Goal: Task Accomplishment & Management: Complete application form

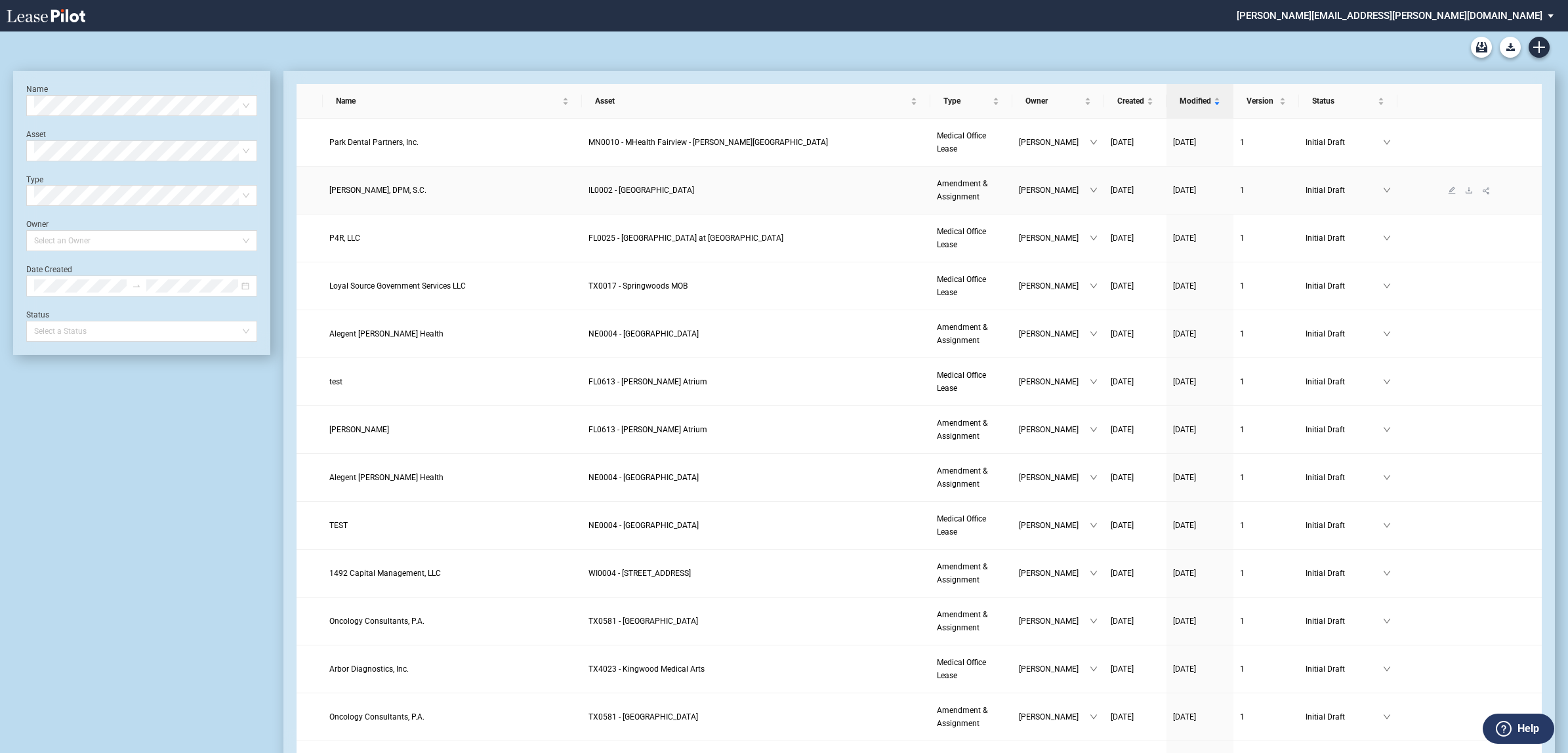
click at [1040, 192] on span "[PERSON_NAME]" at bounding box center [1054, 190] width 71 height 13
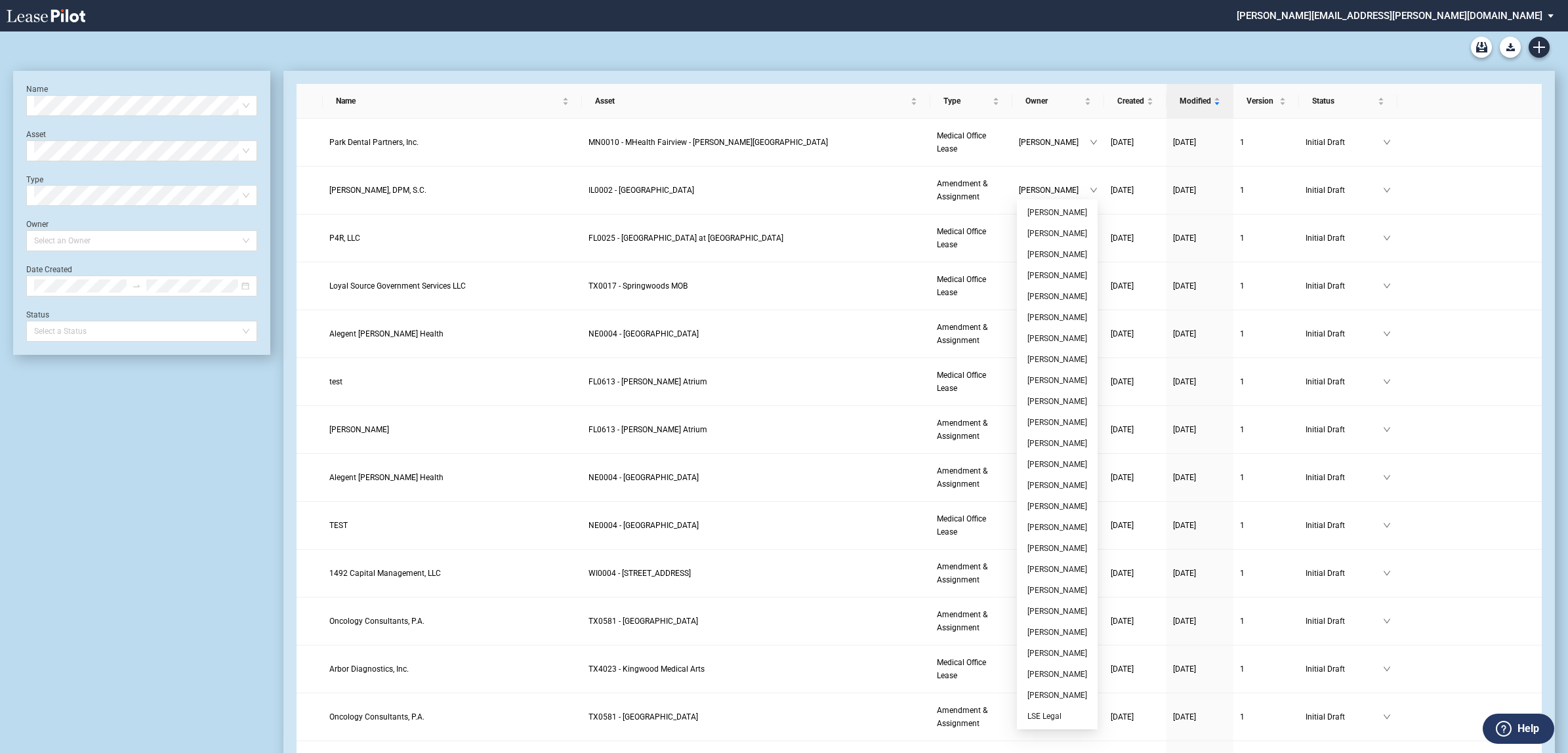
click at [1521, 112] on th at bounding box center [1469, 101] width 144 height 34
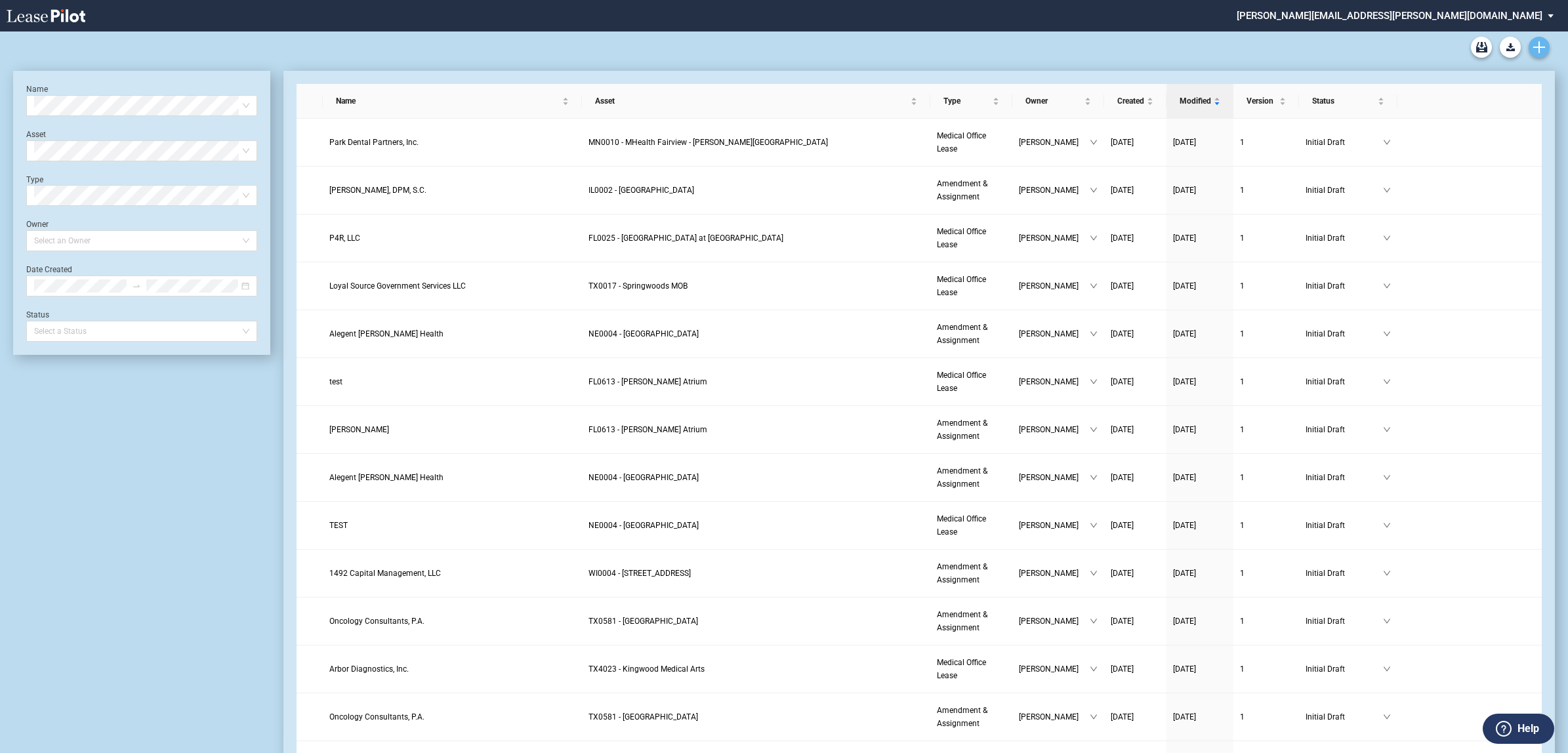
click at [1534, 48] on icon "Create new document" at bounding box center [1539, 47] width 11 height 11
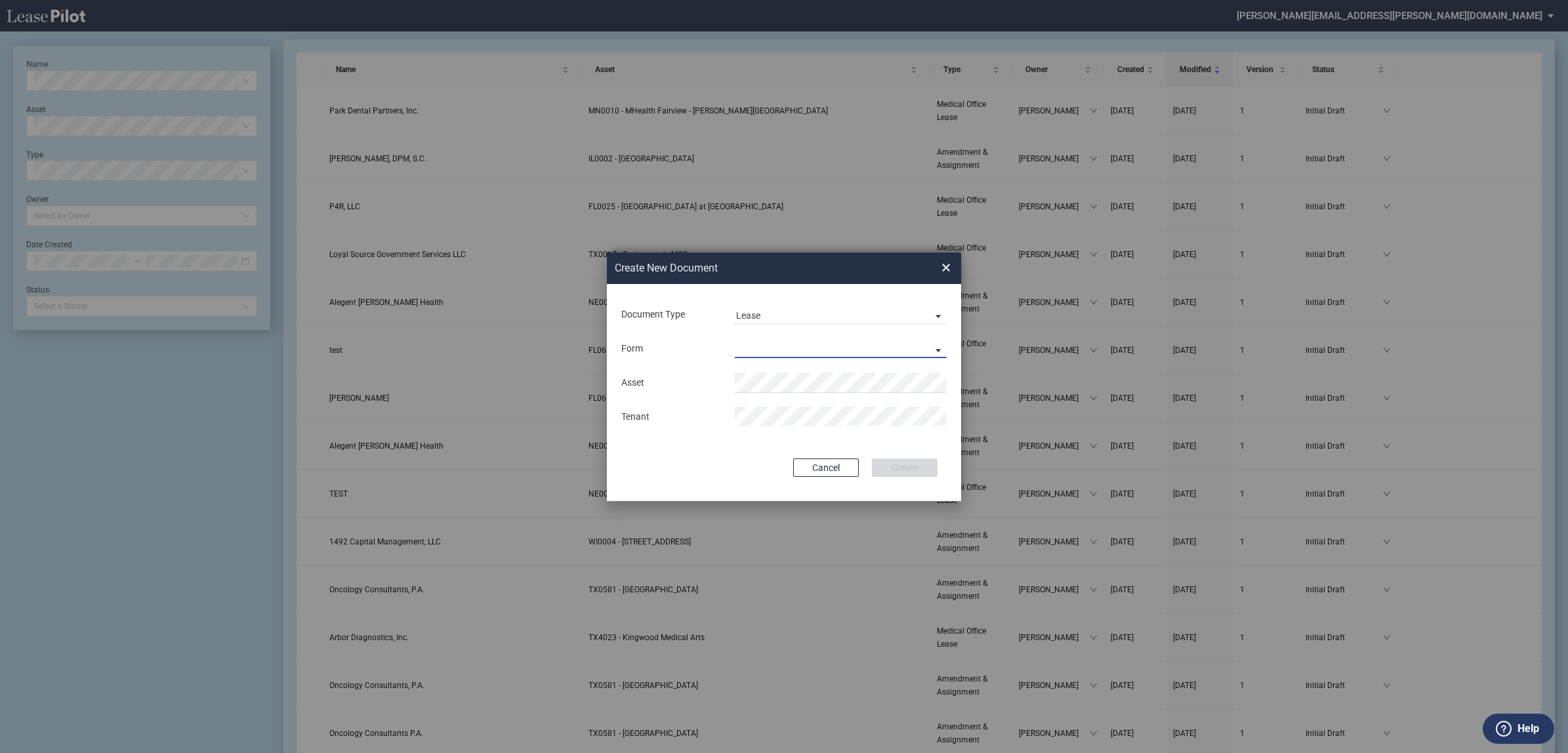
click at [788, 342] on md-select "Medical Office Lease Scottsdale Lease Louisville Lease 1370 Medical Place Lease…" at bounding box center [840, 349] width 212 height 20
click at [838, 349] on md-option "Medical Office Lease" at bounding box center [842, 349] width 233 height 31
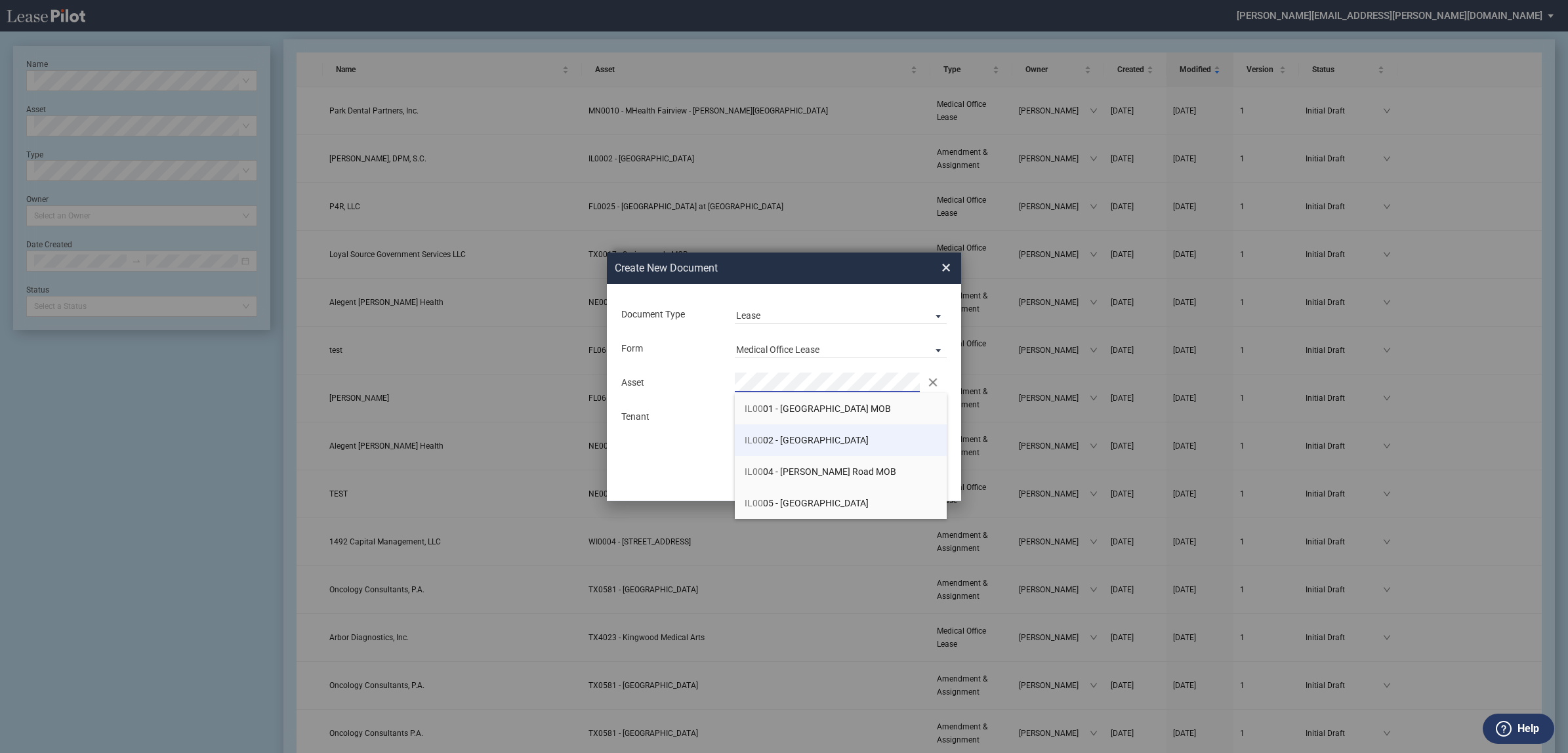
click at [840, 430] on li "IL00 02 - Remington Medical Commons" at bounding box center [840, 440] width 212 height 31
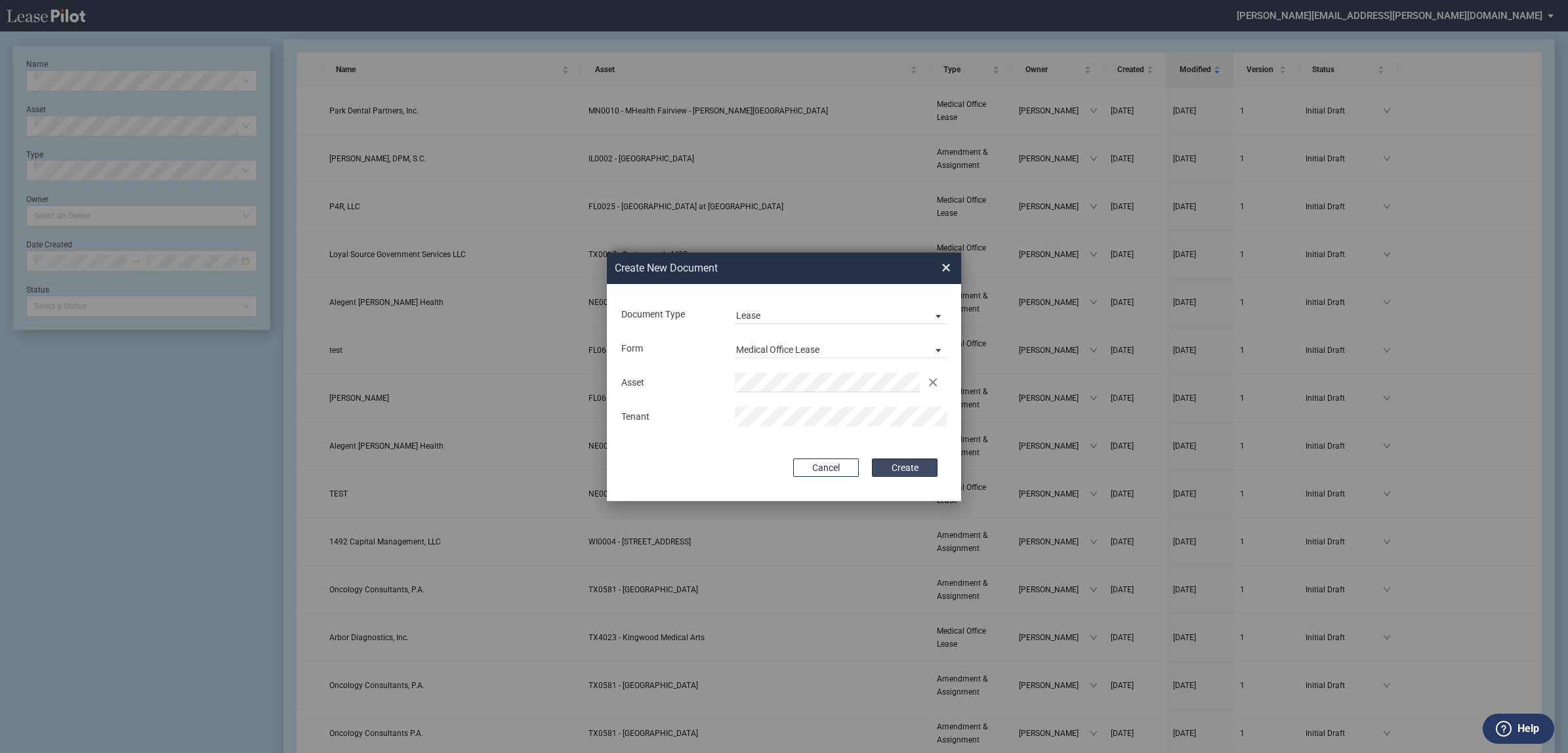
click at [888, 461] on button "Create" at bounding box center [905, 468] width 66 height 18
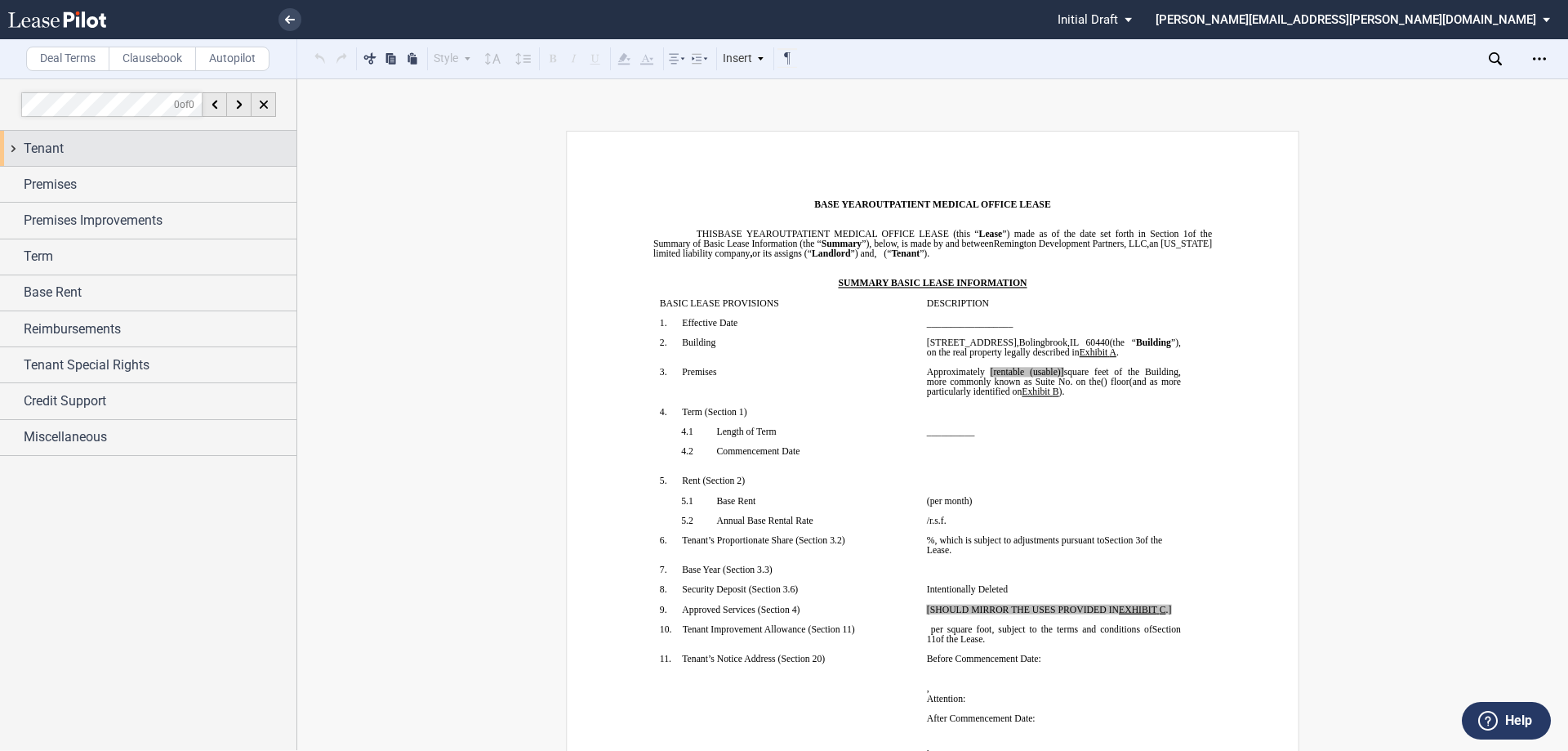
click at [147, 154] on div "Tenant" at bounding box center [160, 148] width 273 height 20
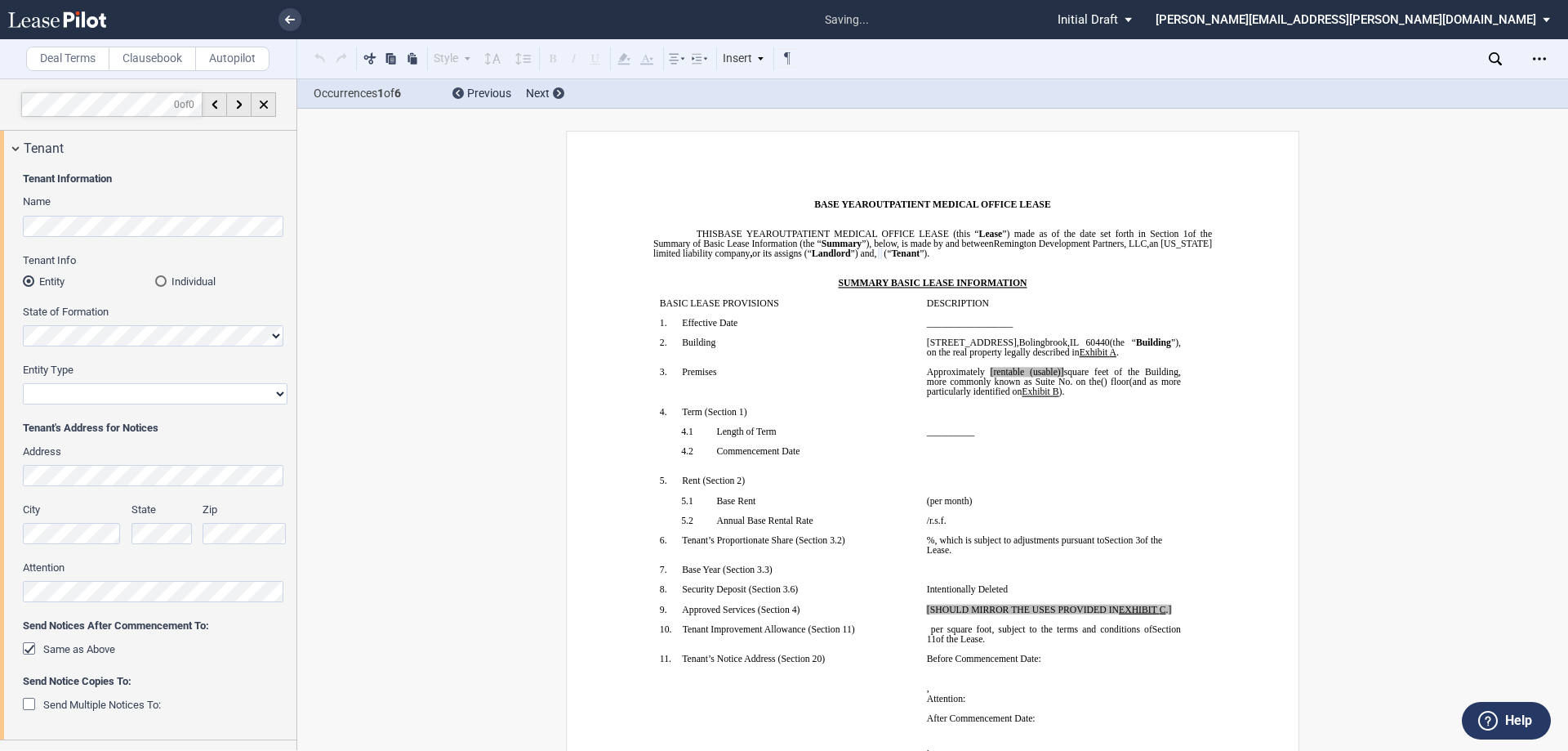
click at [135, 396] on select "Corporation Limited Liability Company General Partnership Limited Partnership O…" at bounding box center [155, 394] width 265 height 21
select select "corporation"
click at [23, 384] on select "Corporation Limited Liability Company General Partnership Limited Partnership O…" at bounding box center [155, 394] width 265 height 21
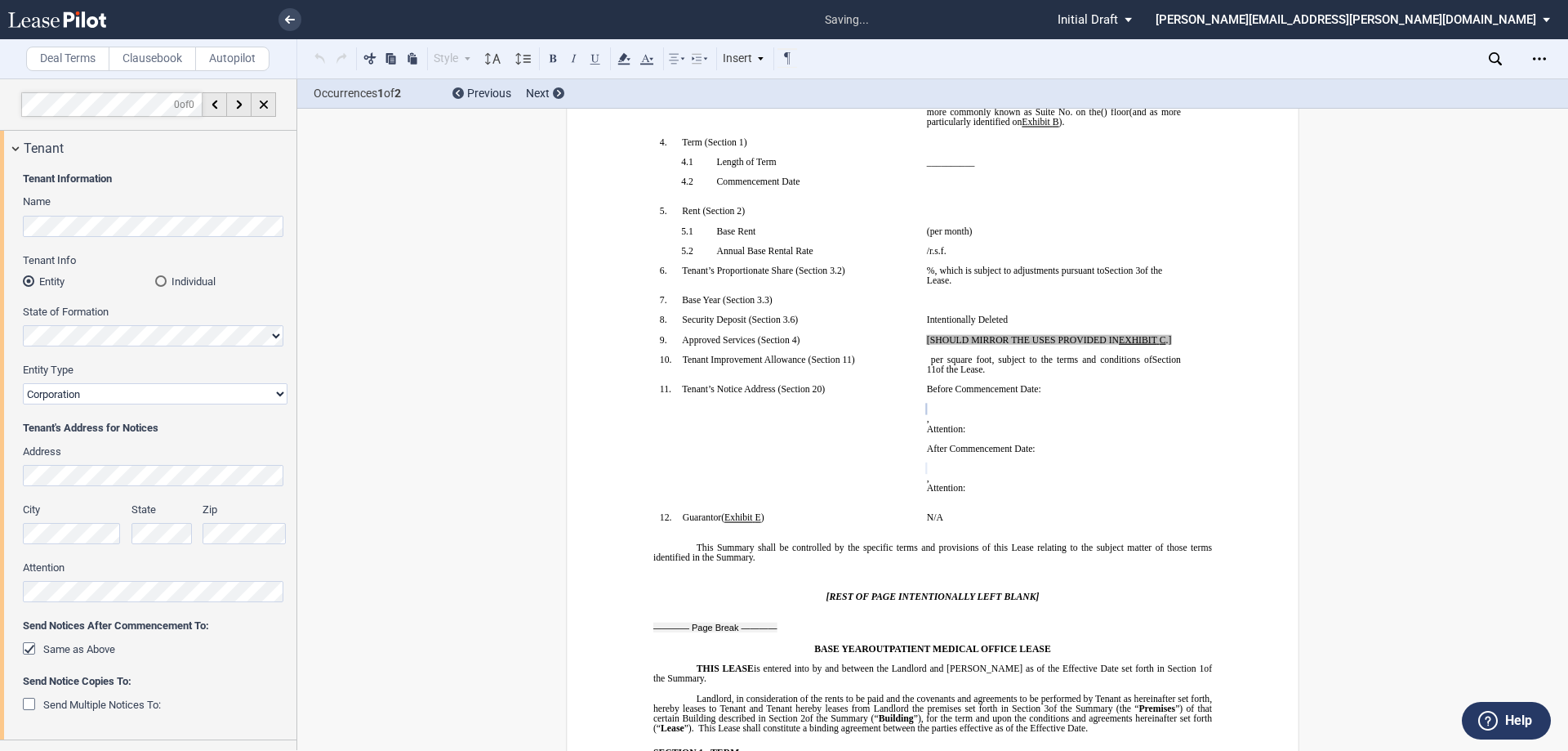
scroll to position [326, 0]
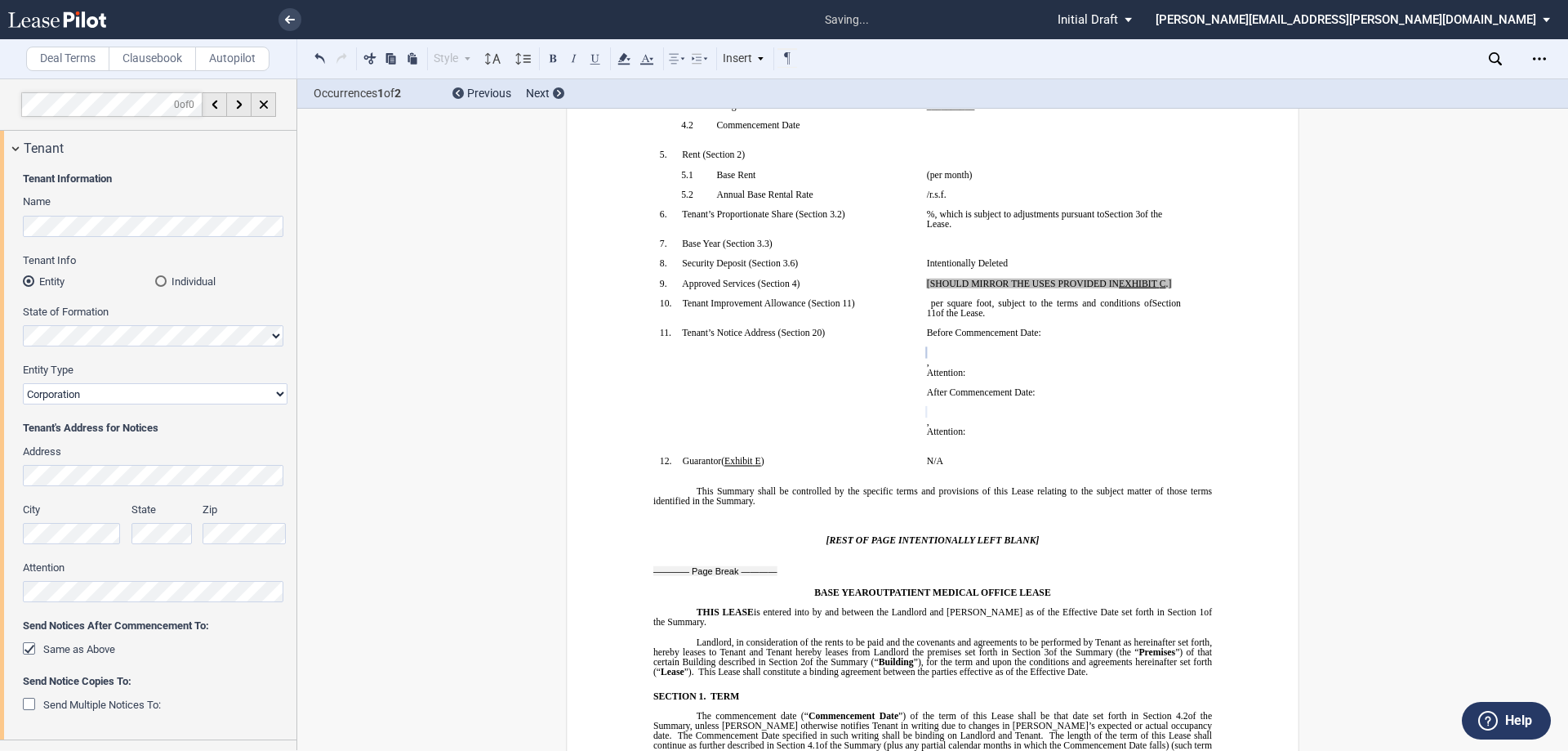
click at [101, 534] on div "City" at bounding box center [72, 524] width 99 height 42
click at [181, 657] on div "Same as Above" at bounding box center [155, 649] width 265 height 16
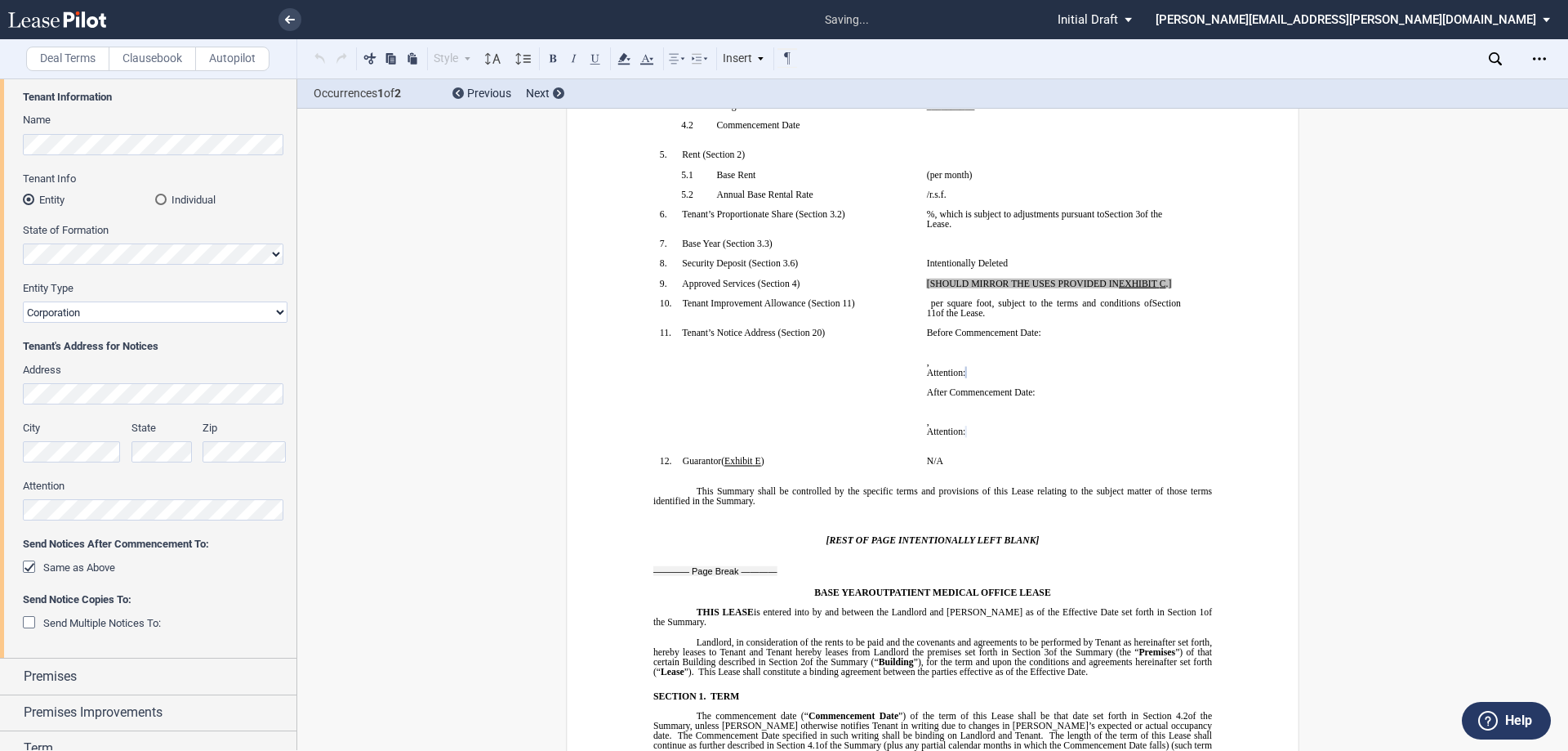
click at [28, 570] on div "Same as Above" at bounding box center [30, 568] width 16 height 16
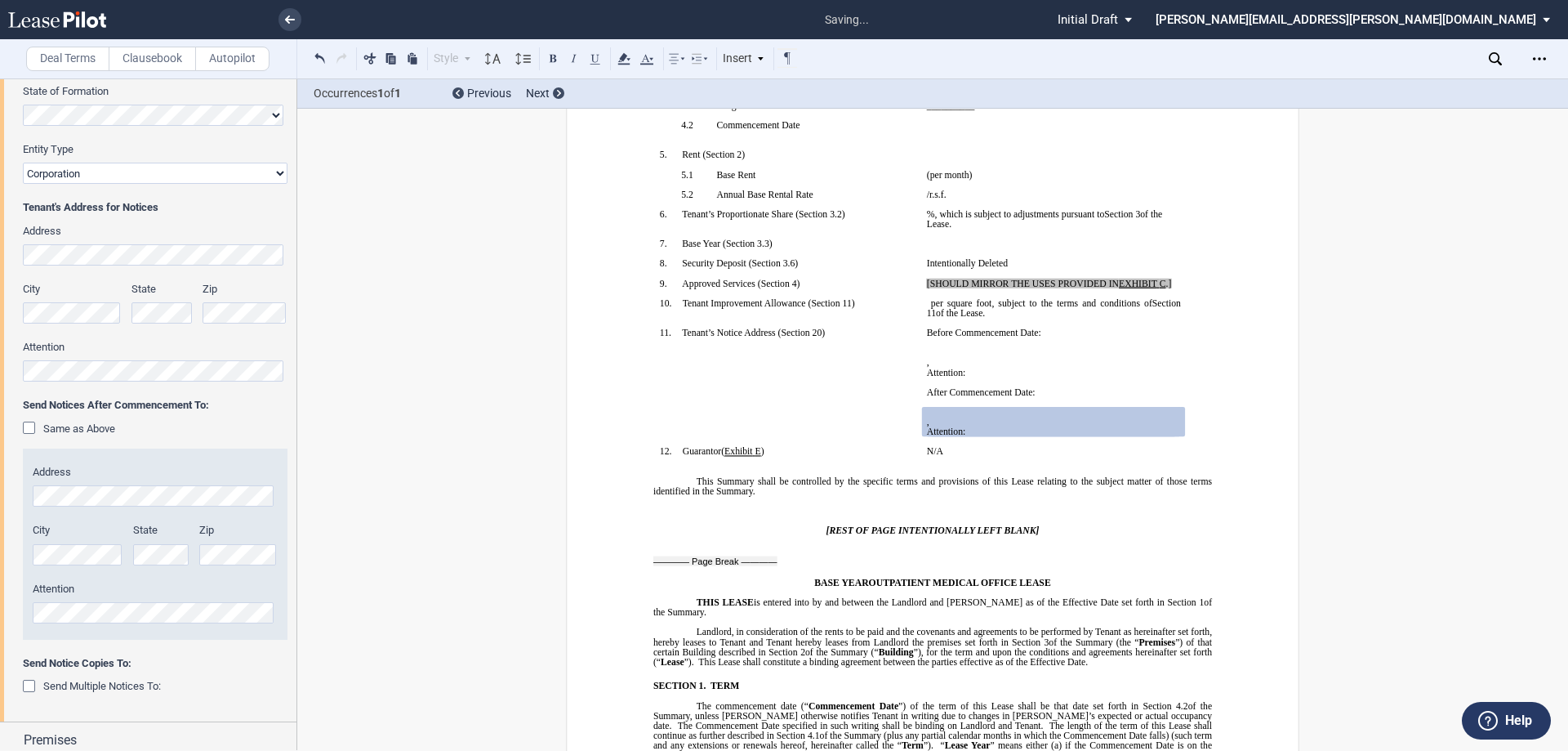
scroll to position [245, 0]
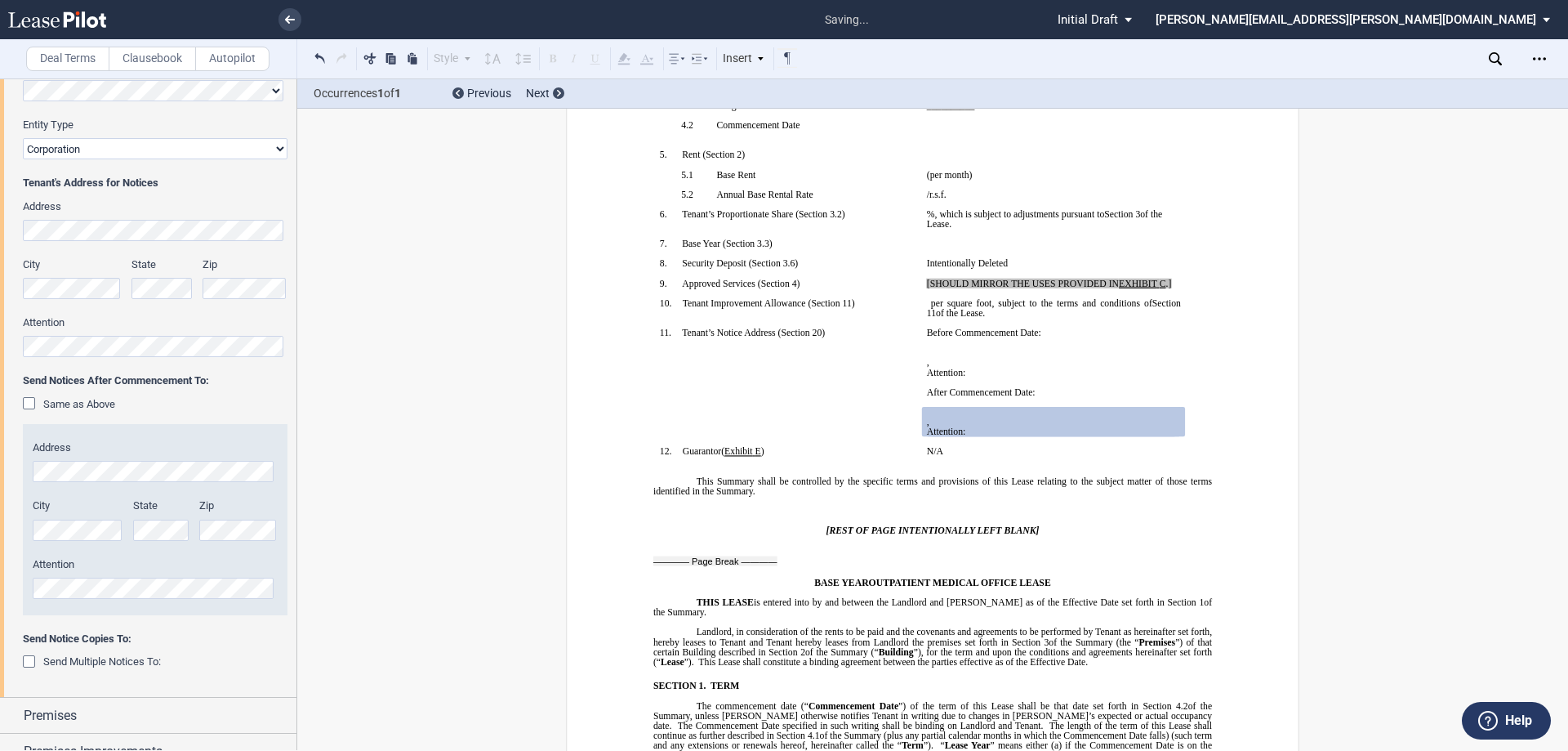
click at [13, 479] on div "Tenant Information Name Tenant Info Entity Individual State of Formation Entity…" at bounding box center [148, 308] width 297 height 776
click at [22, 541] on div "Tenant Information Name Tenant Info Entity Individual State of Formation Entity…" at bounding box center [148, 308] width 297 height 776
click at [175, 535] on div "City State Zip" at bounding box center [155, 527] width 265 height 58
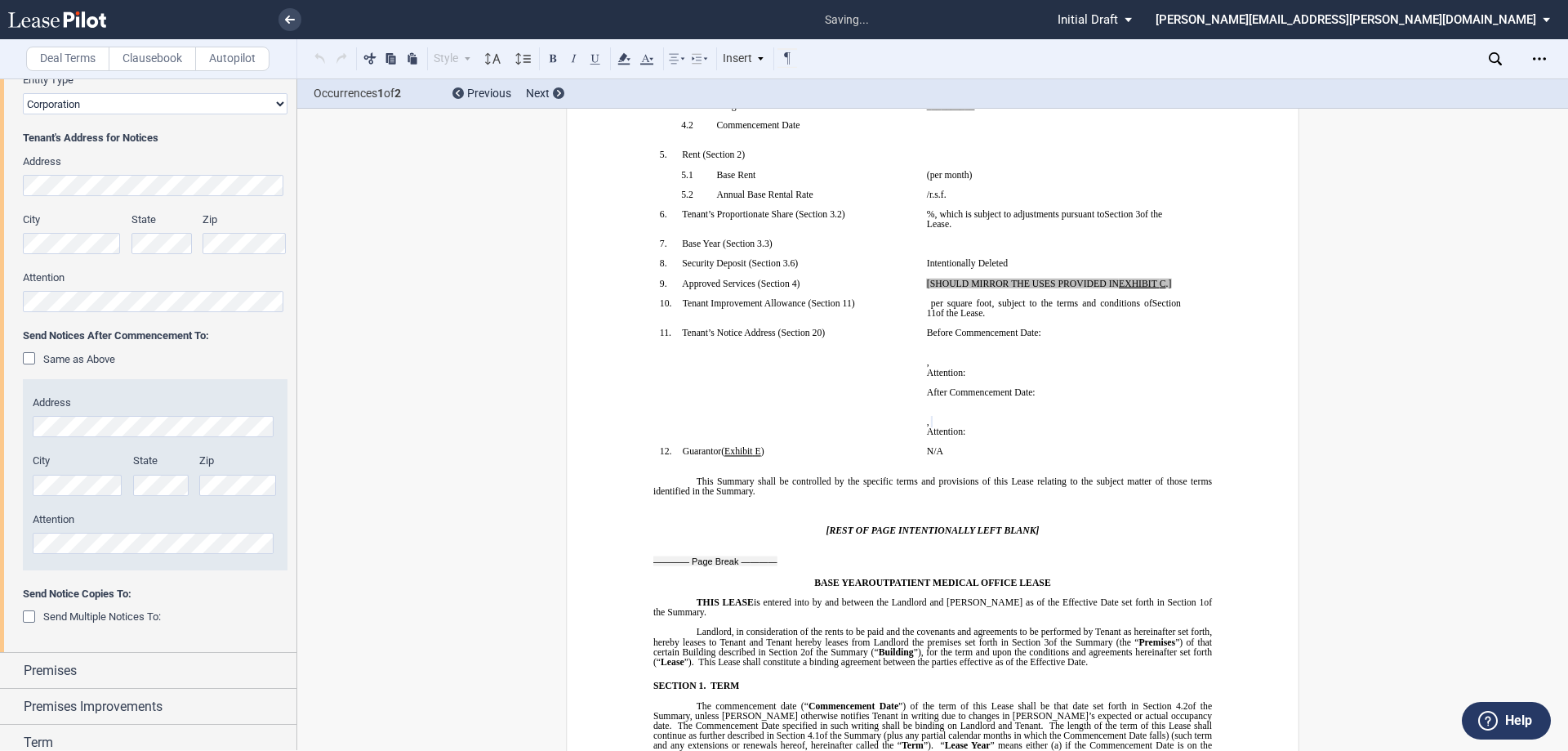
scroll to position [326, 0]
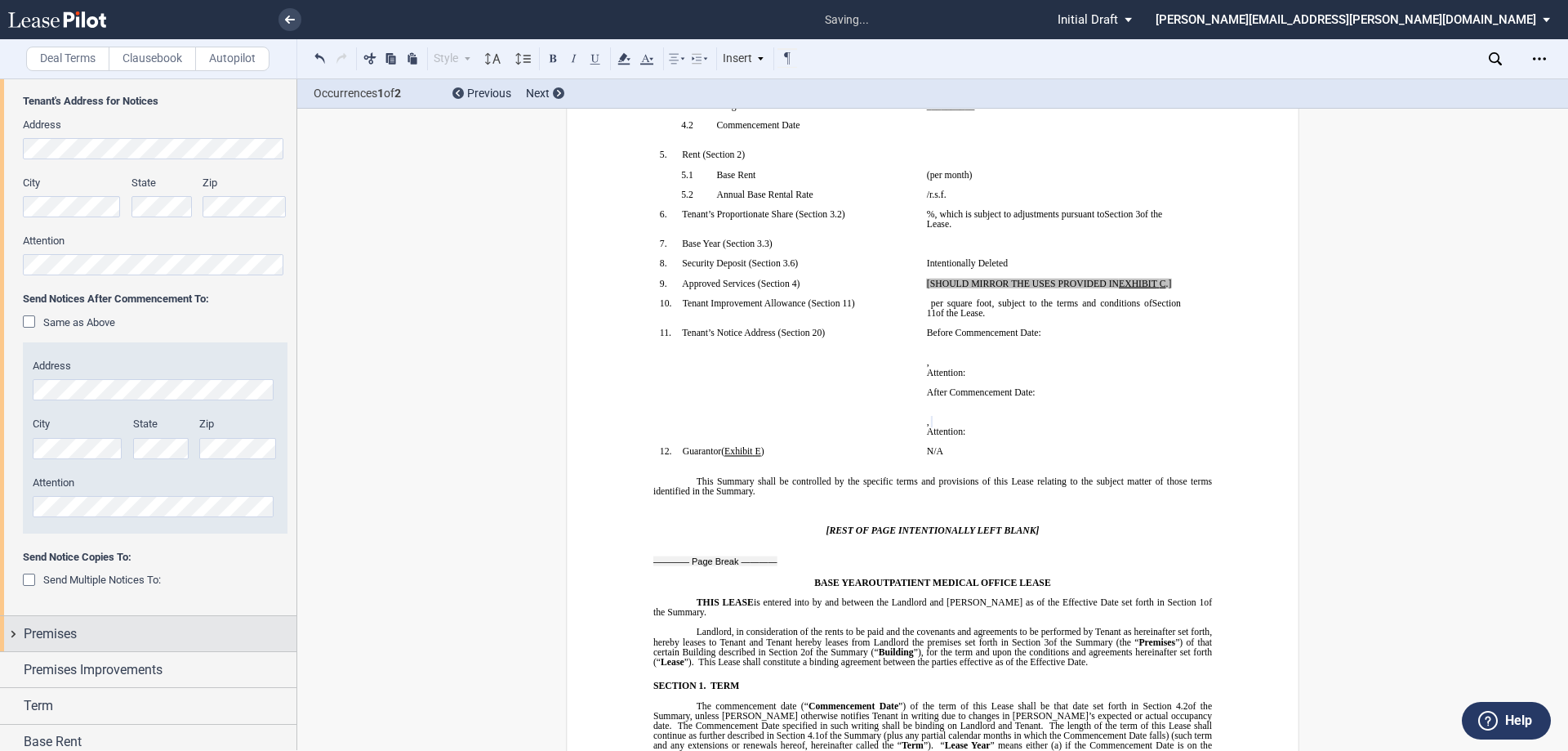
click at [96, 635] on div "Premises" at bounding box center [160, 634] width 273 height 20
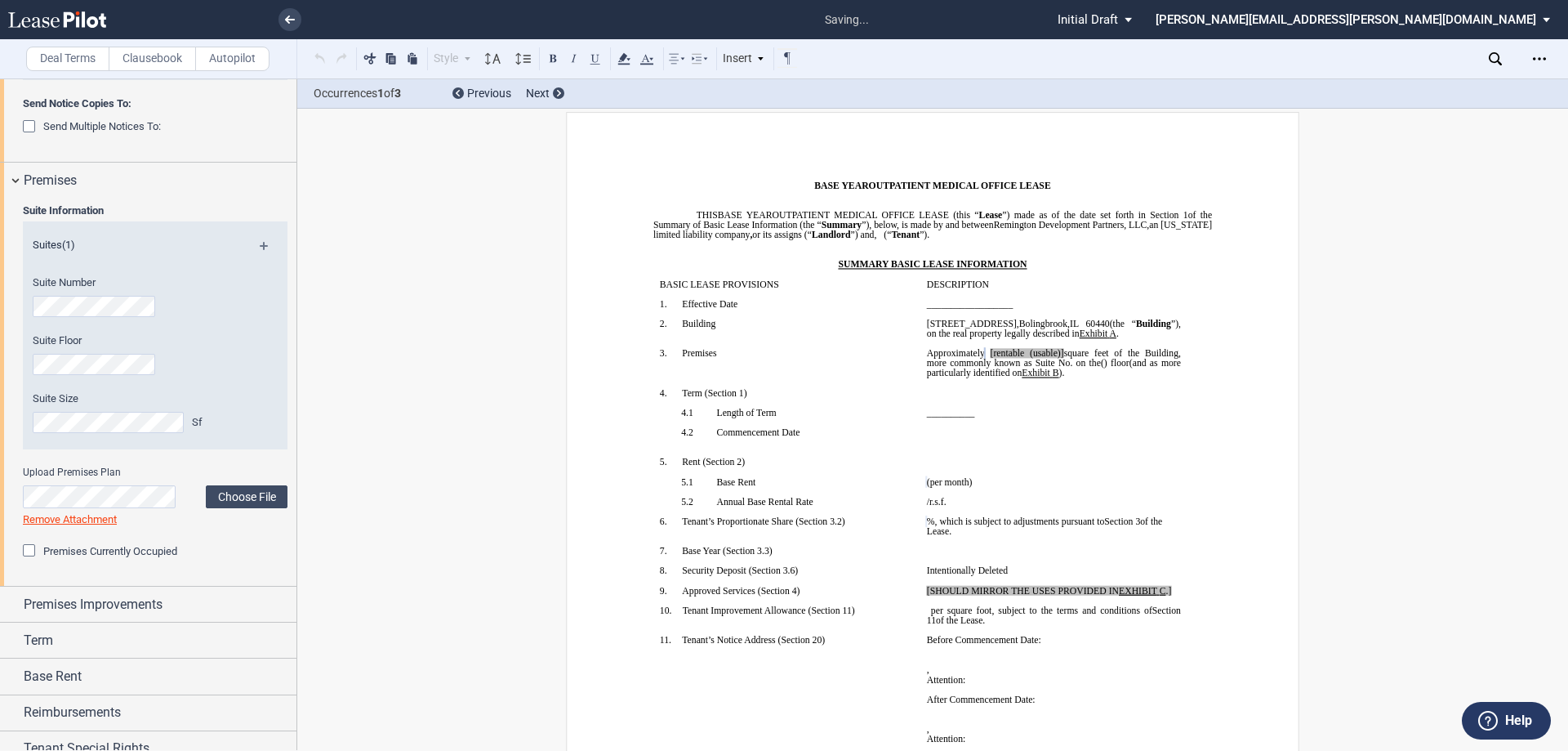
scroll to position [817, 0]
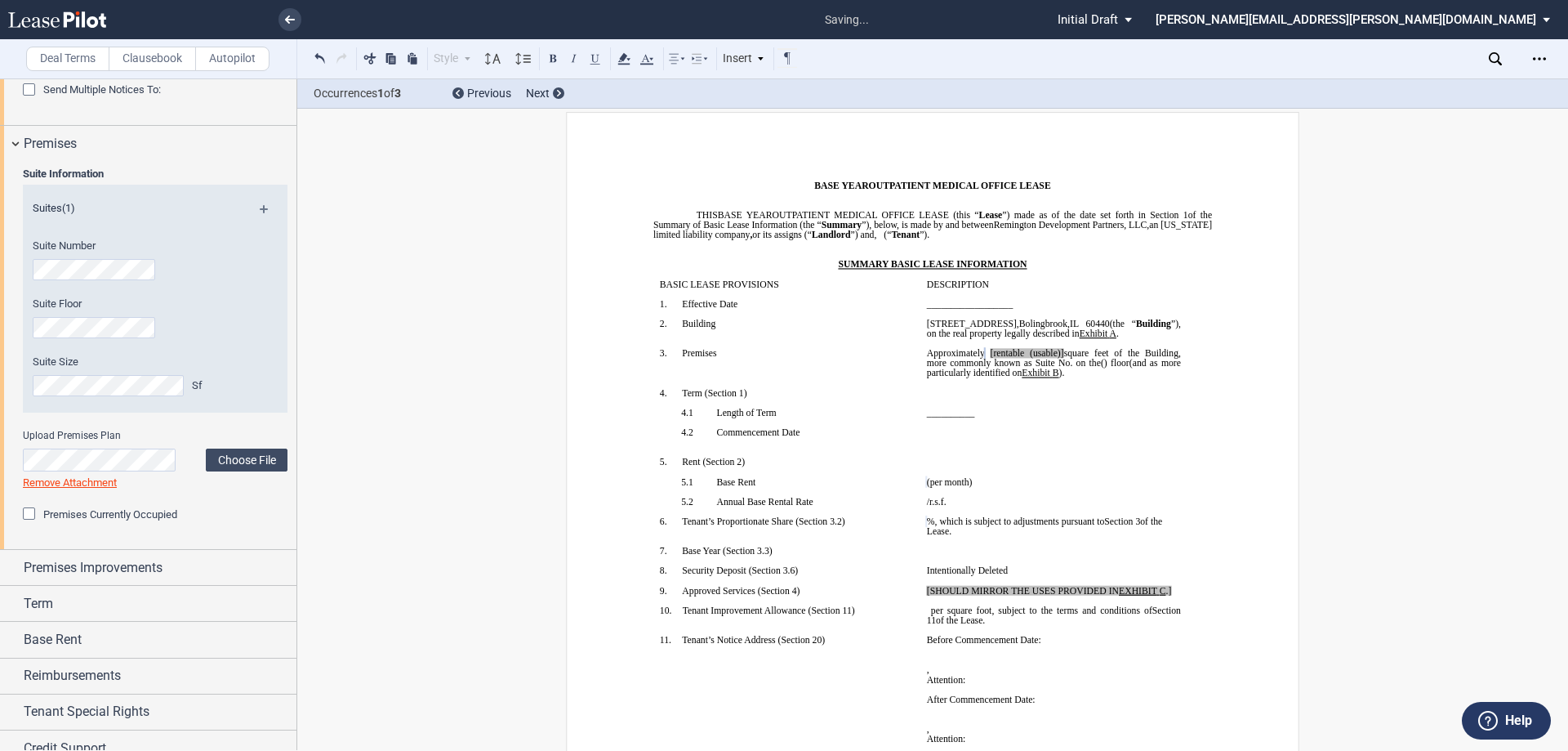
click at [225, 567] on div "Premises Improvements" at bounding box center [160, 567] width 273 height 20
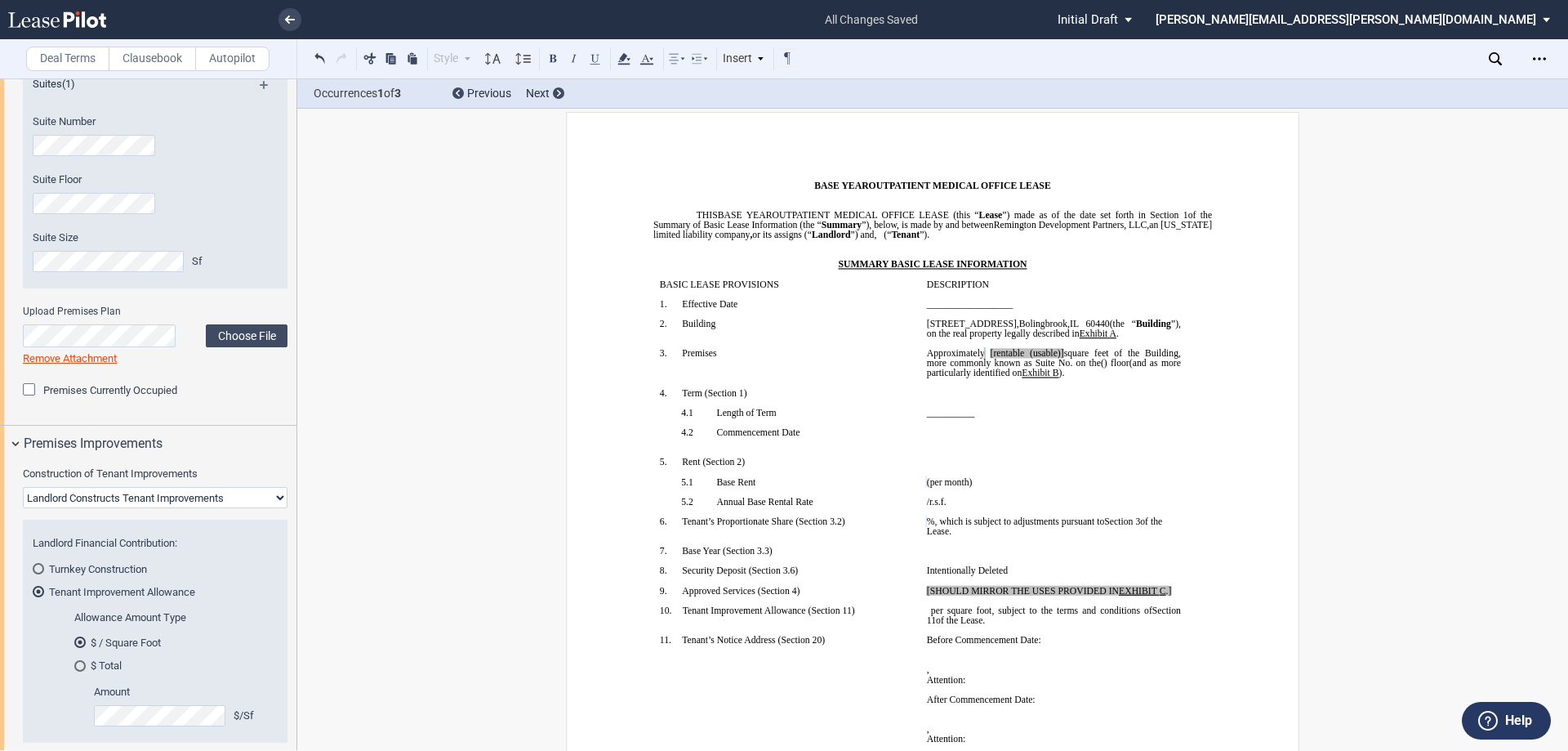
scroll to position [980, 0]
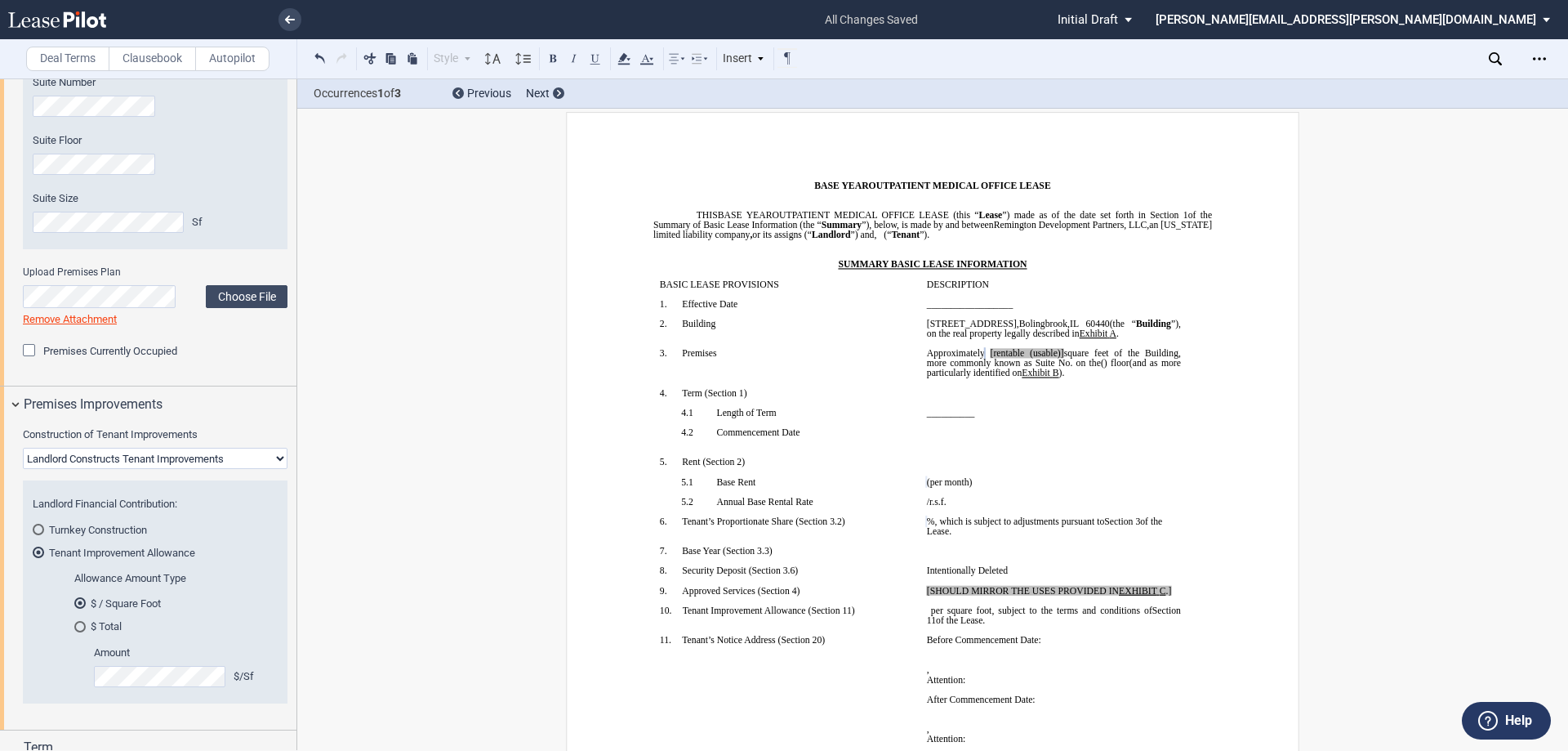
click at [195, 464] on select "Landlord Constructs Tenant Improvements Tenant Constructs Tenant Improvements "…" at bounding box center [155, 458] width 265 height 21
select select "none"
click at [23, 469] on select "Landlord Constructs Tenant Improvements Tenant Constructs Tenant Improvements "…" at bounding box center [155, 458] width 265 height 21
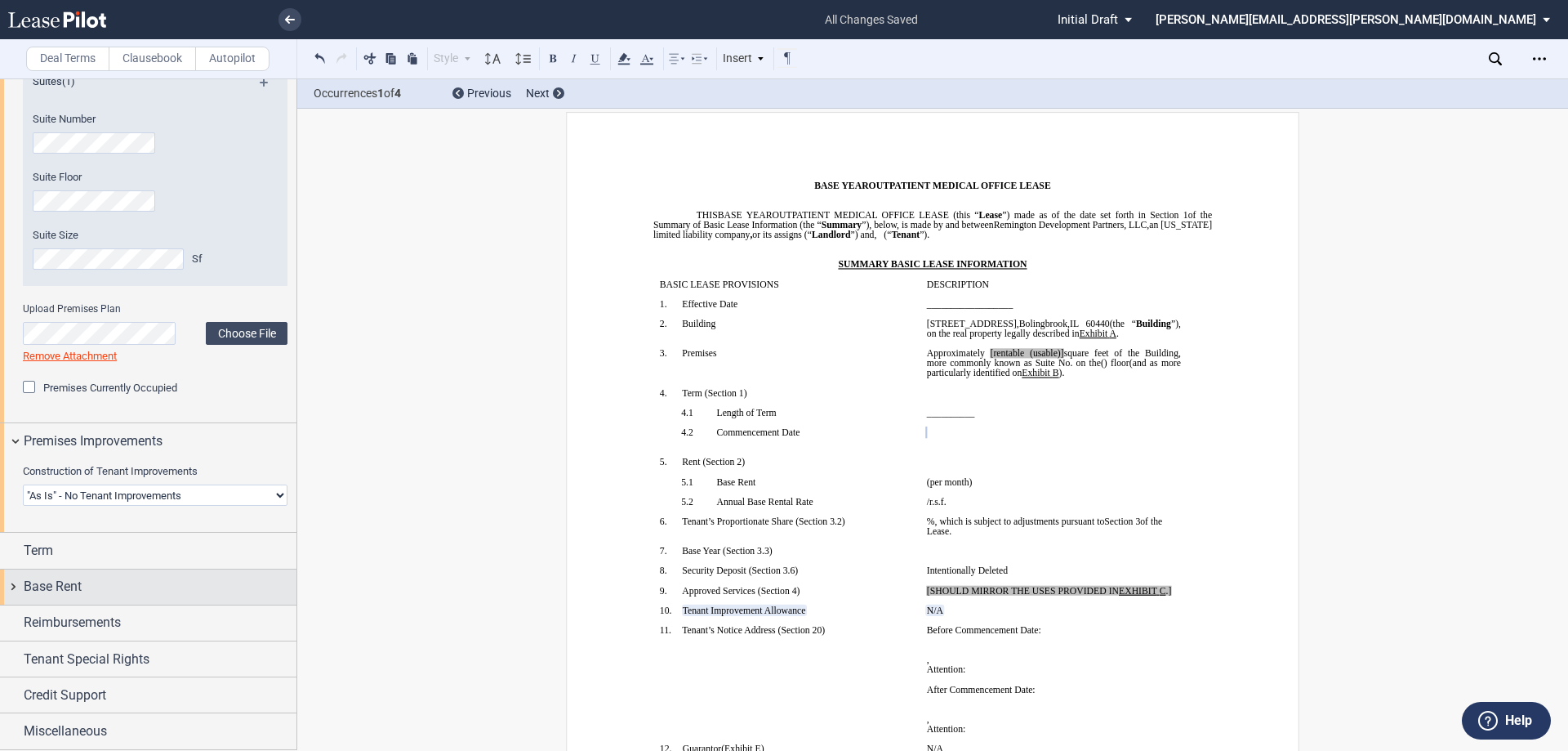
scroll to position [943, 0]
click at [160, 555] on div "Term" at bounding box center [160, 550] width 273 height 20
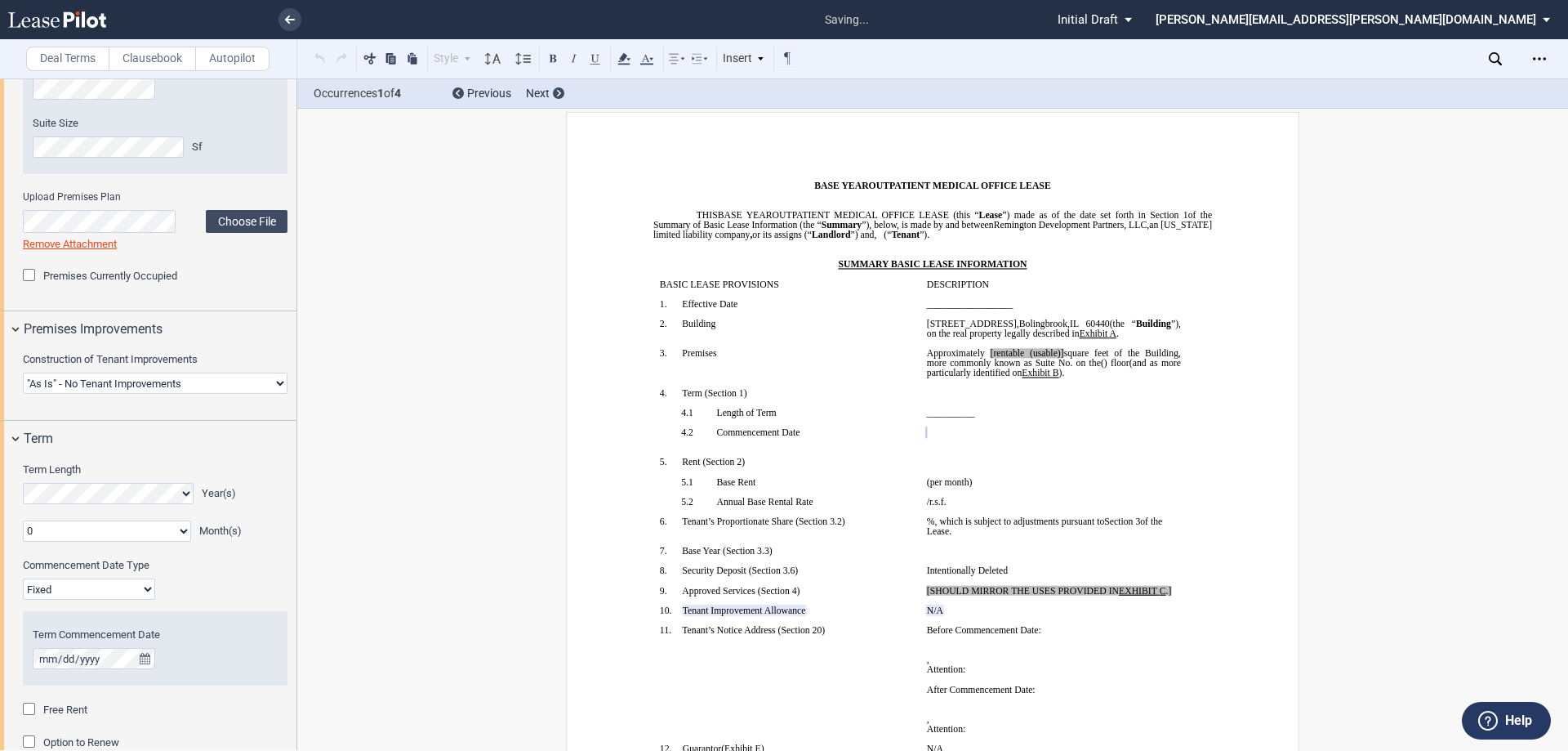
scroll to position [1107, 0]
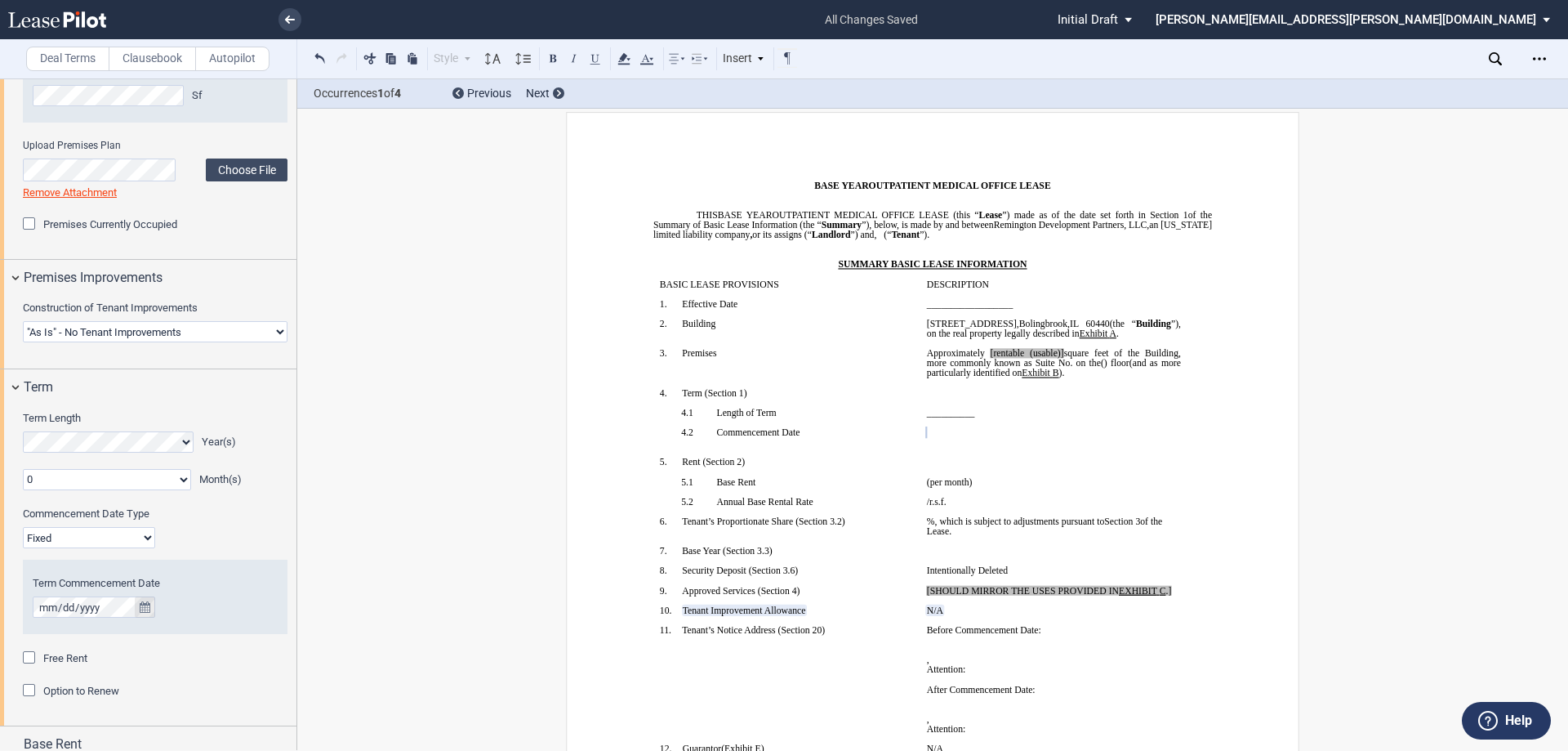
click at [146, 605] on icon "true" at bounding box center [145, 607] width 10 height 11
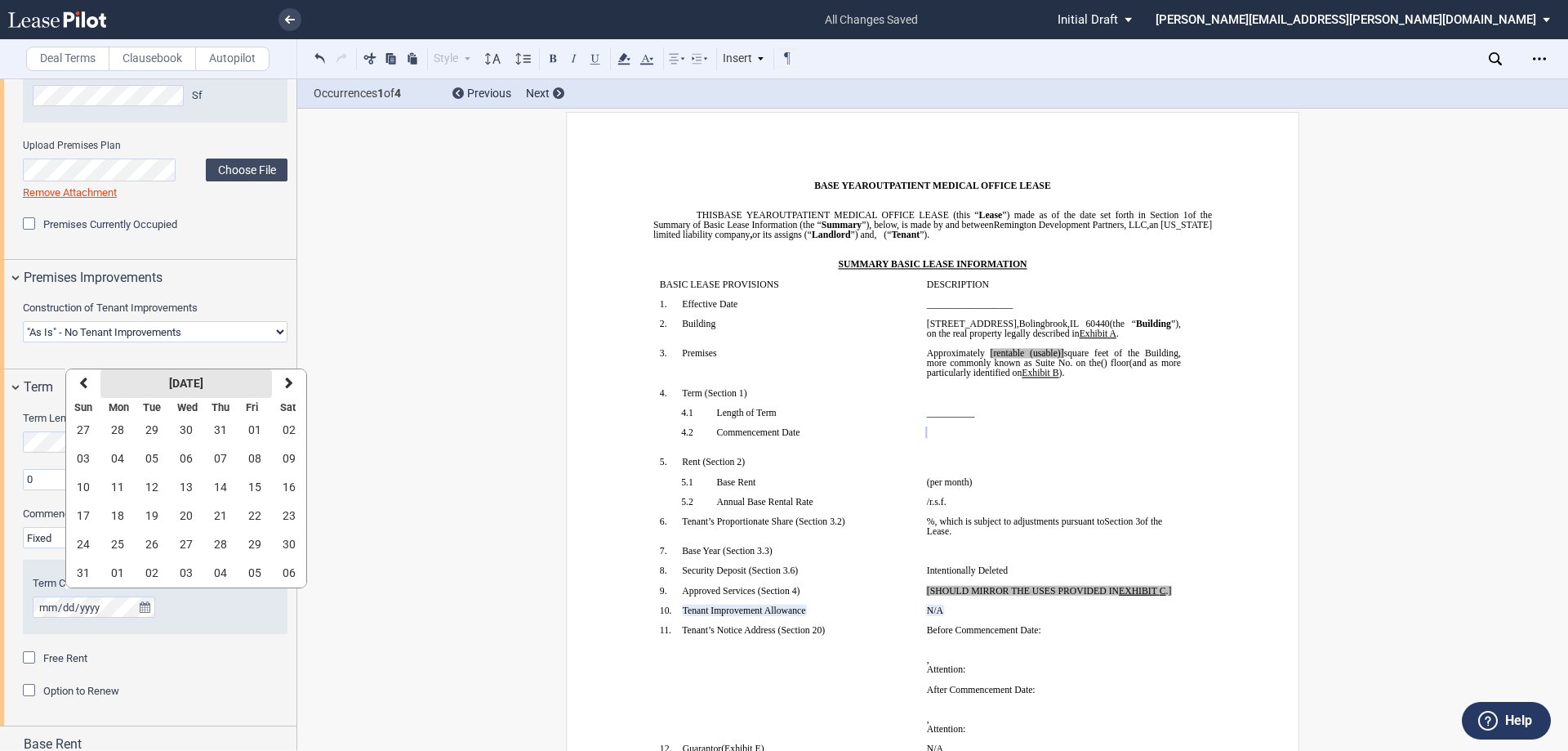
click at [204, 383] on strong "[DATE]" at bounding box center [186, 384] width 34 height 13
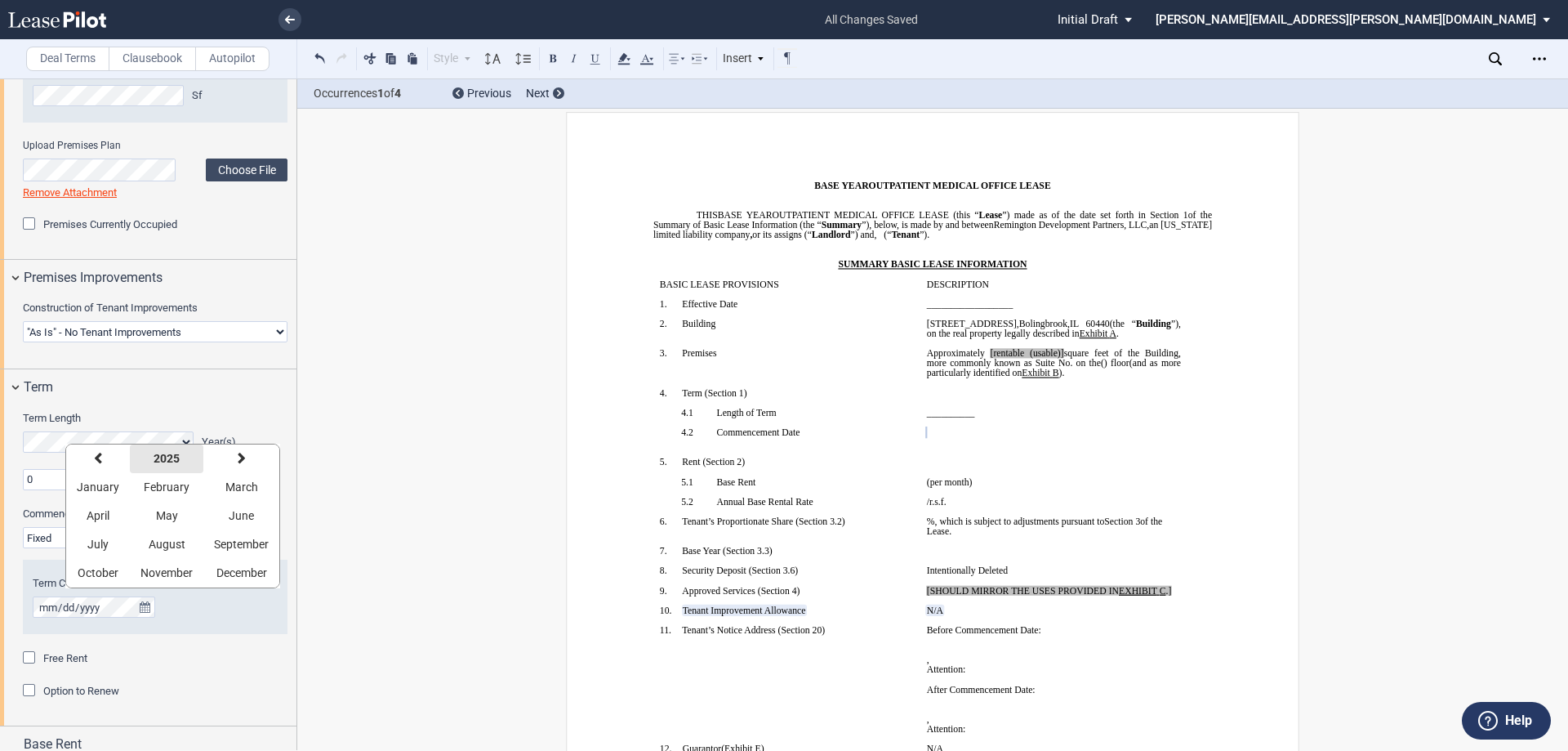
click at [174, 464] on strong "2025" at bounding box center [166, 459] width 26 height 13
click at [267, 482] on span "2025" at bounding box center [279, 487] width 26 height 13
click at [111, 574] on span "October" at bounding box center [98, 573] width 41 height 13
click at [105, 455] on button "06" at bounding box center [118, 459] width 34 height 29
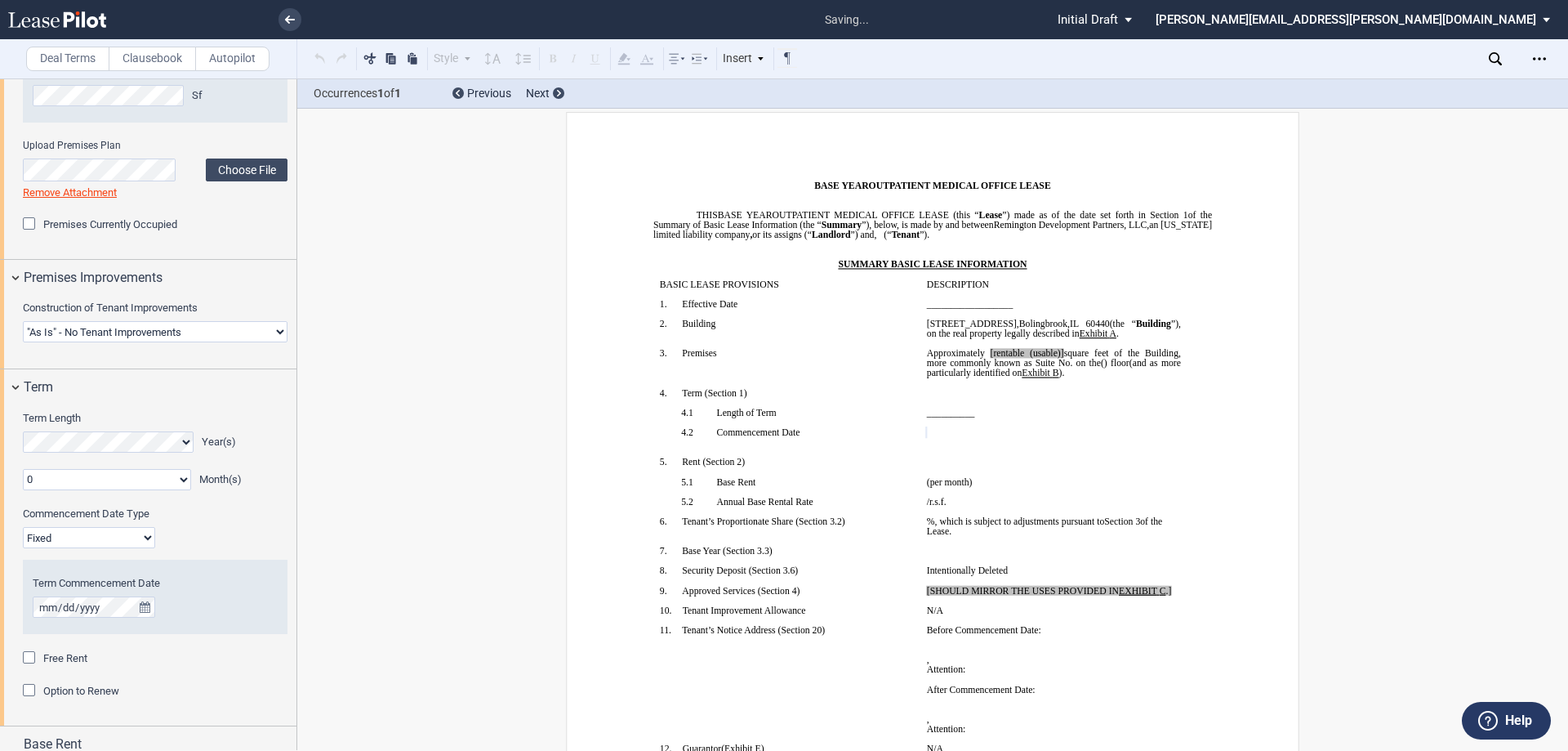
click at [114, 457] on div "Term Length Year(s) 0 1 2 3 4 5 6 7 8 9 10 11 Month(s)" at bounding box center [155, 450] width 265 height 79
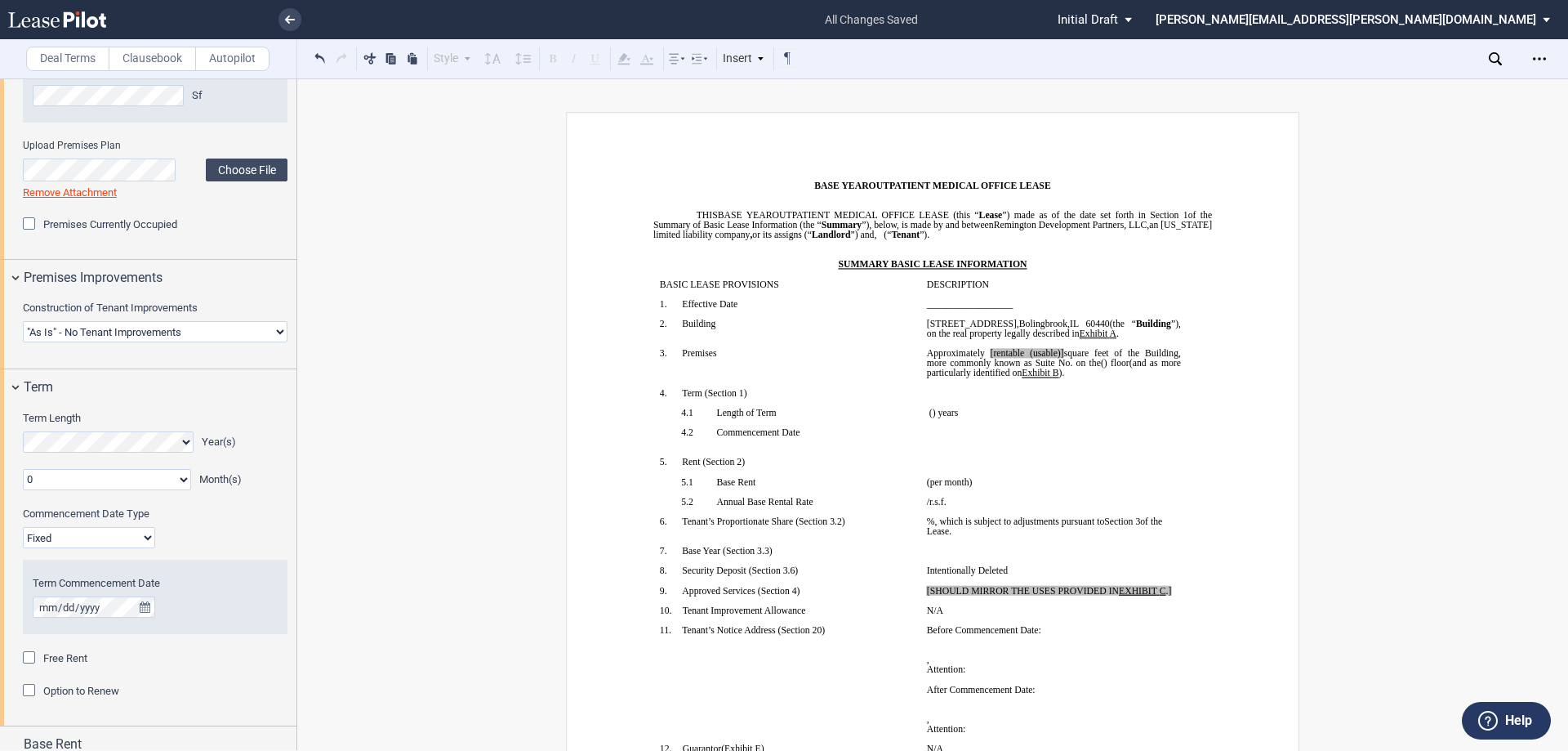
click at [221, 515] on label "Commencement Date Type" at bounding box center [131, 513] width 237 height 14
click at [155, 527] on select "Fixed Floating" at bounding box center [88, 538] width 132 height 21
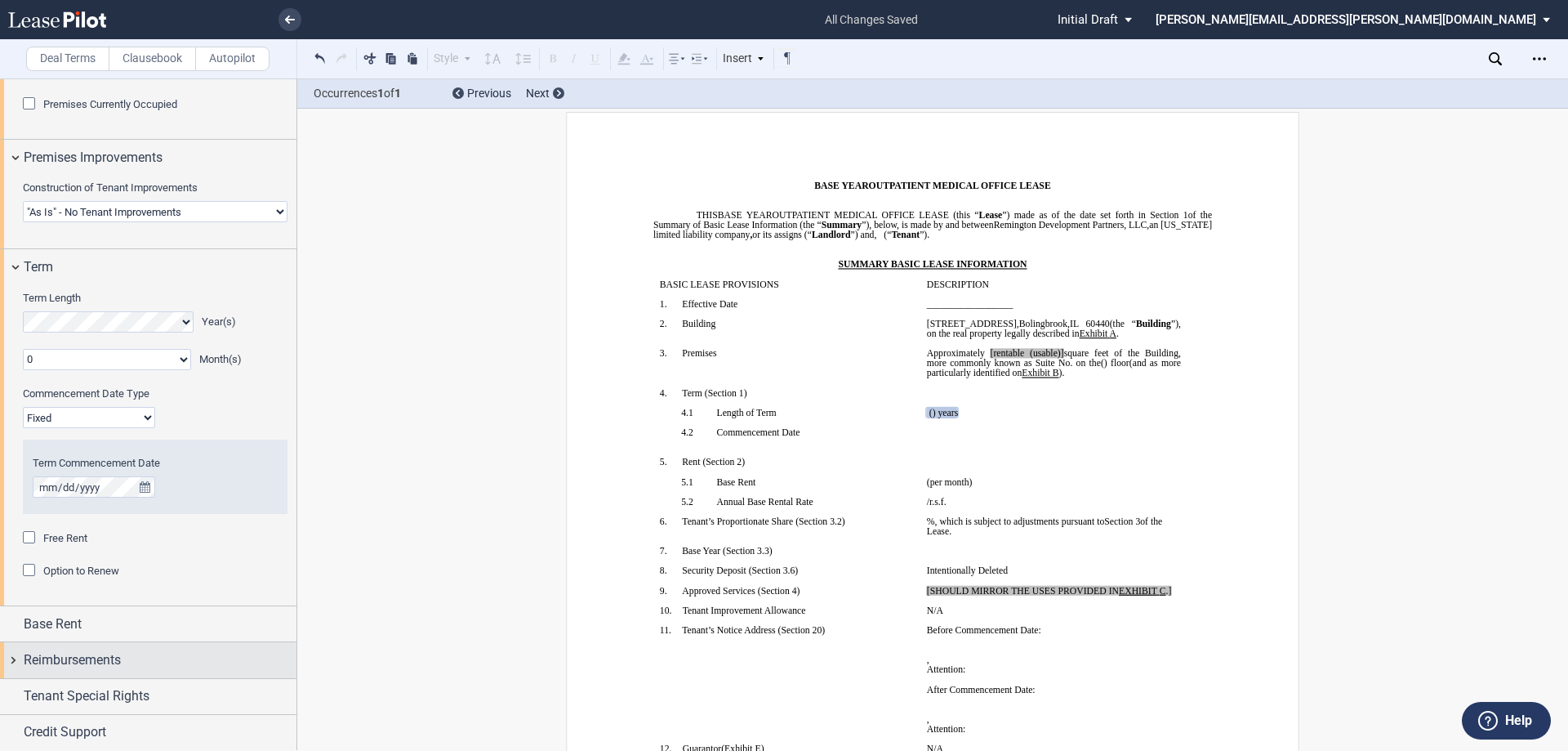
scroll to position [1264, 0]
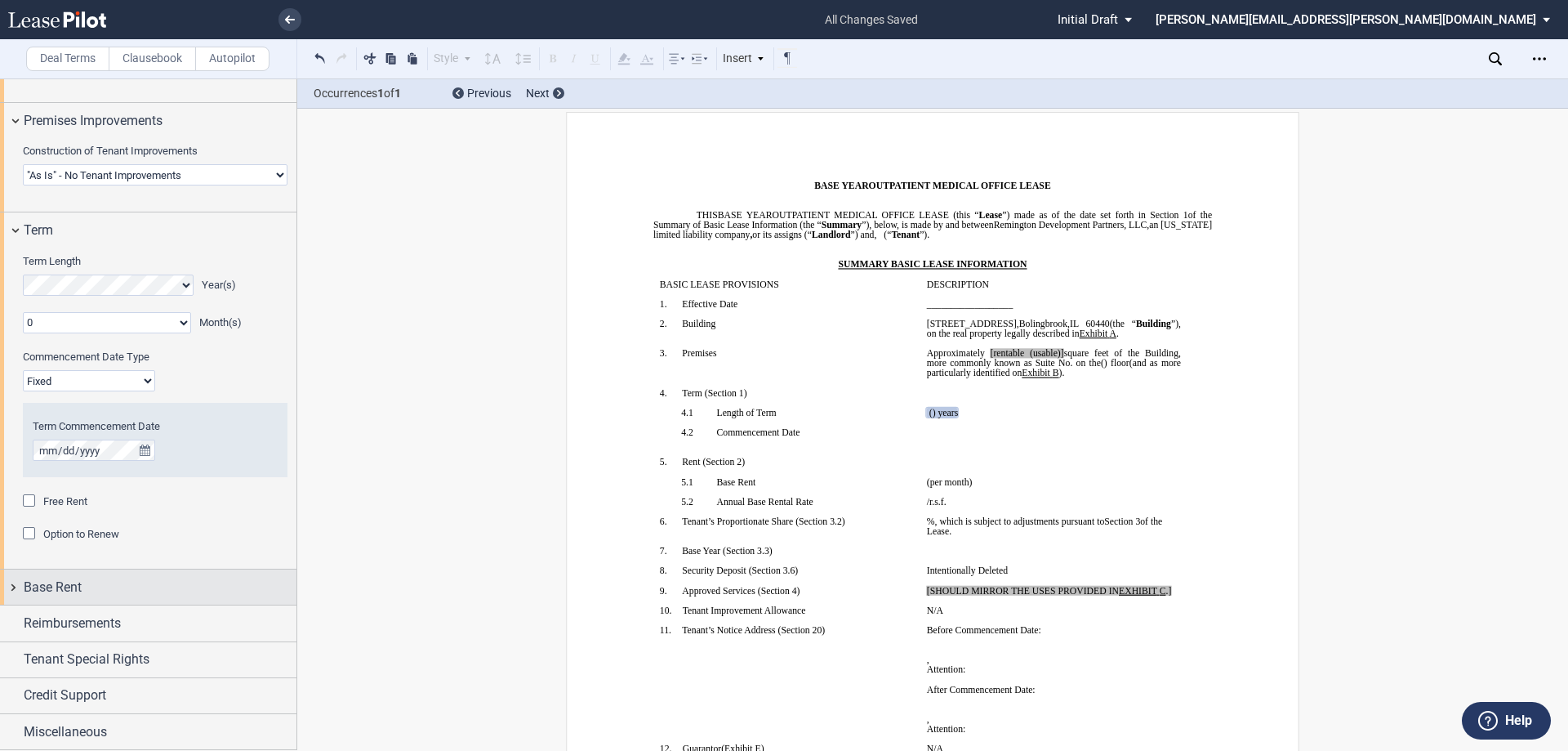
click at [117, 596] on div "Base Rent" at bounding box center [160, 587] width 273 height 20
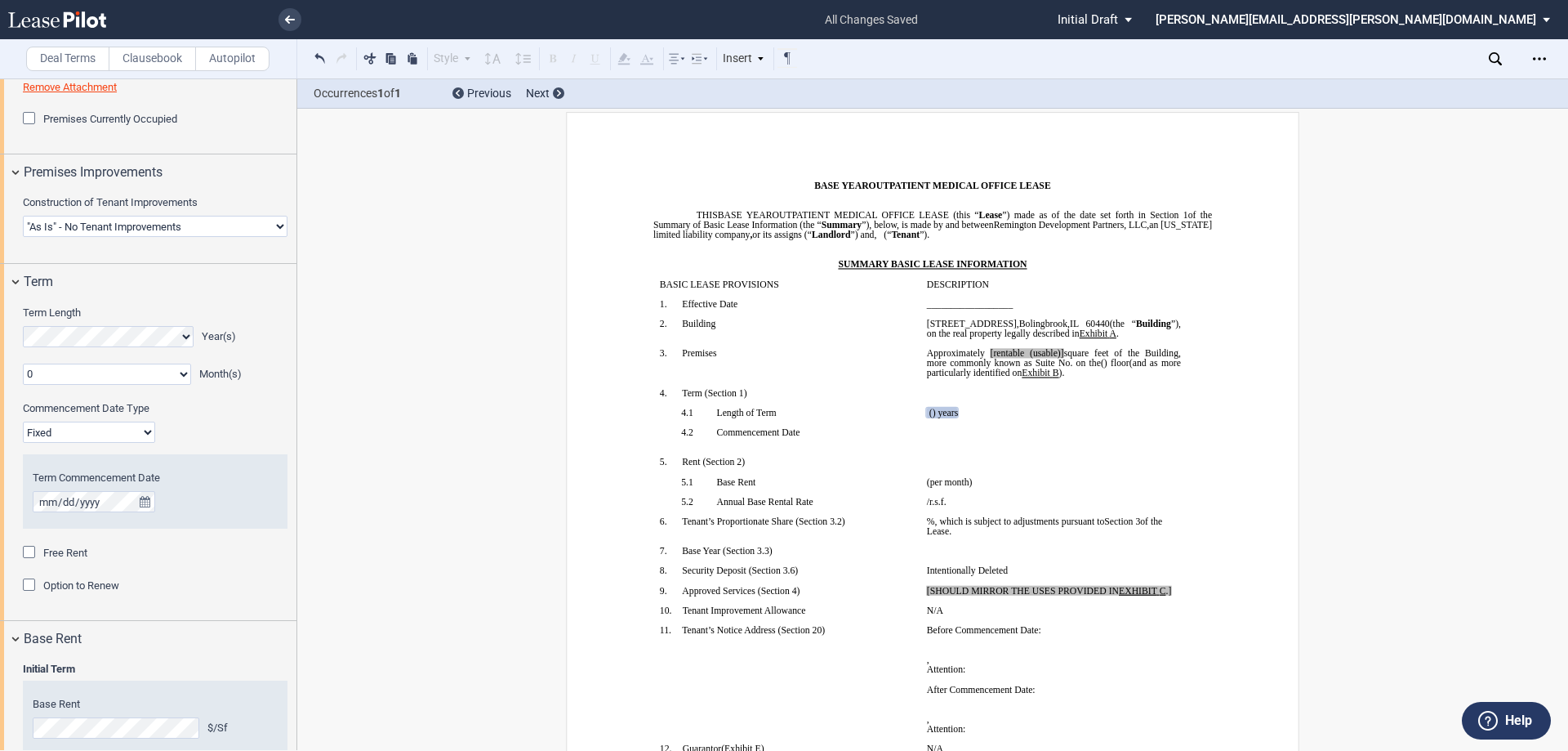
scroll to position [1427, 0]
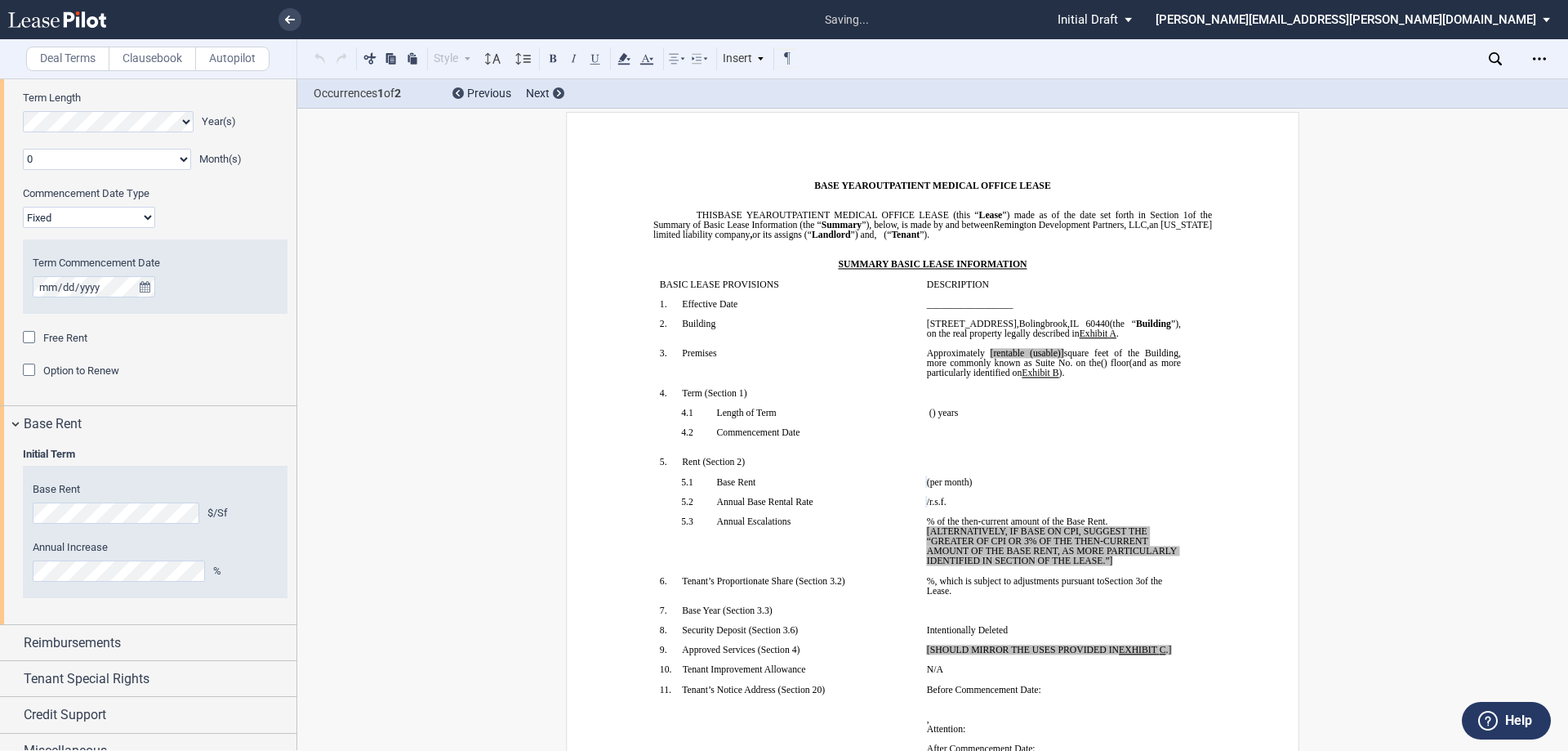
click at [245, 375] on div "Option to Renew" at bounding box center [155, 370] width 265 height 16
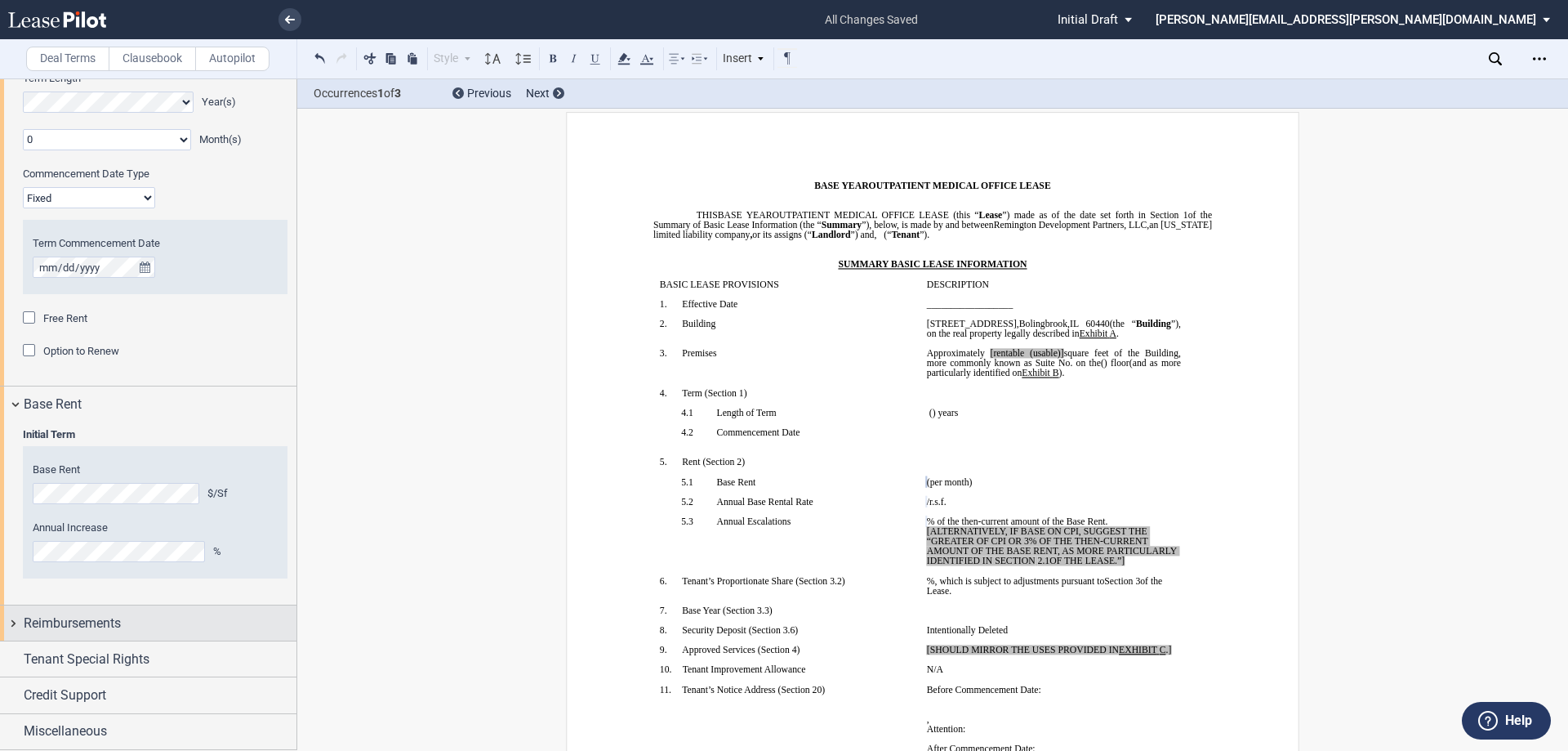
click at [112, 610] on div "Reimbursements" at bounding box center [148, 623] width 297 height 35
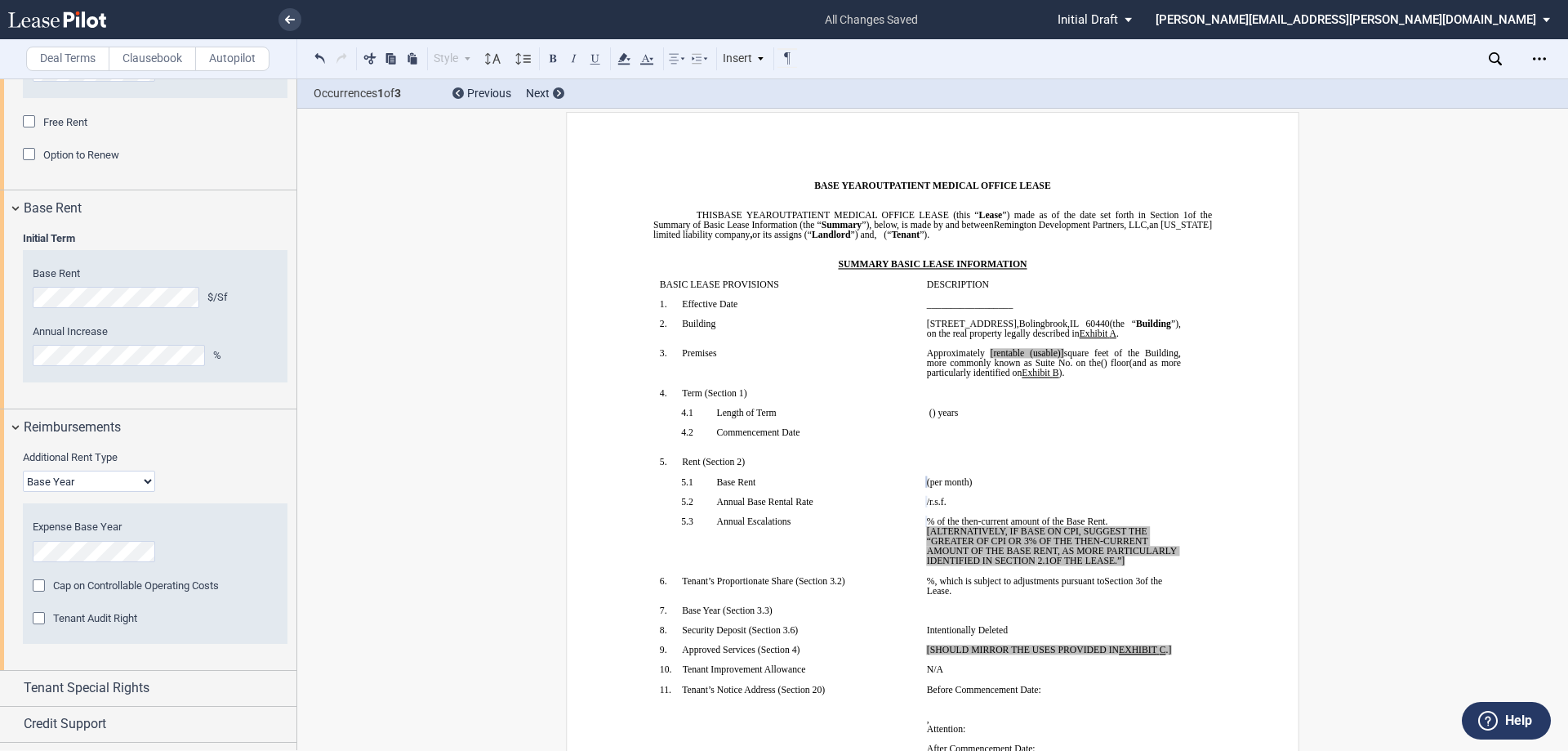
scroll to position [1671, 0]
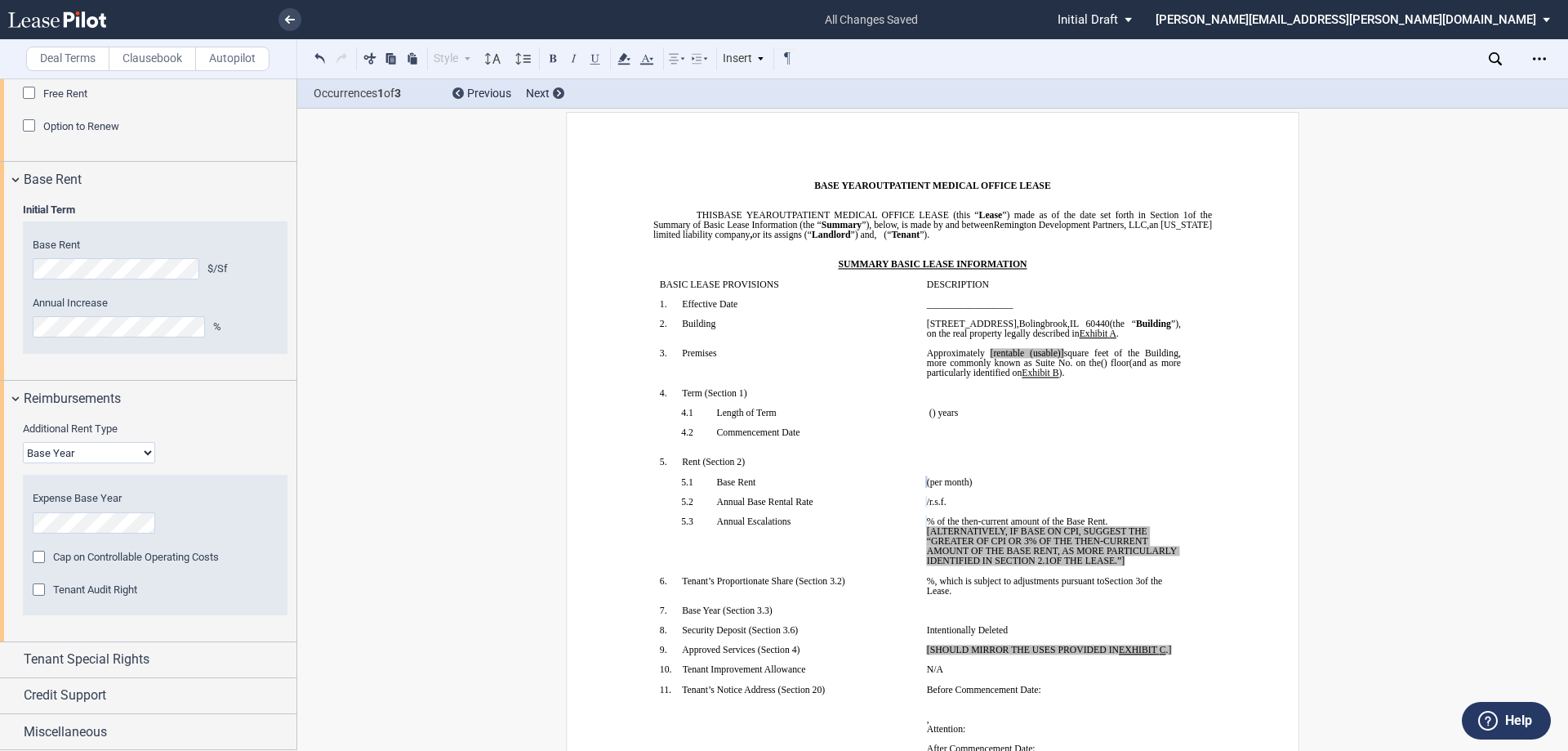
click at [111, 440] on div "Additional Rent Type Base Year Triple Net" at bounding box center [155, 443] width 265 height 42
click at [105, 450] on select "Base Year Triple Net" at bounding box center [88, 452] width 132 height 21
click at [165, 430] on label "Additional Rent Type" at bounding box center [155, 428] width 265 height 14
click at [155, 442] on select "Base Year Triple Net" at bounding box center [88, 452] width 132 height 21
click at [91, 449] on select "Base Year Triple Net" at bounding box center [88, 452] width 132 height 21
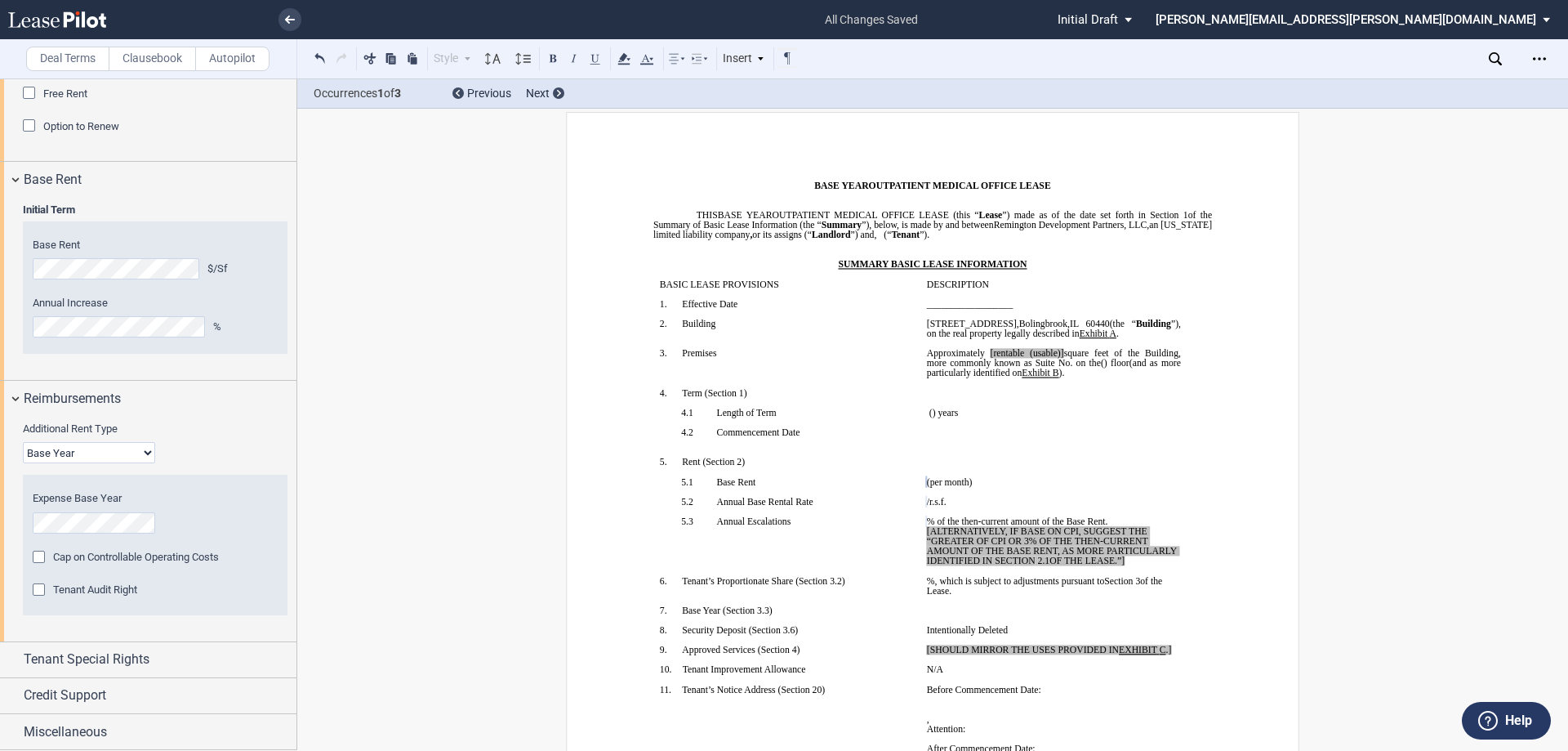
select select "triple net"
click at [23, 464] on select "Base Year Triple Net" at bounding box center [88, 452] width 132 height 21
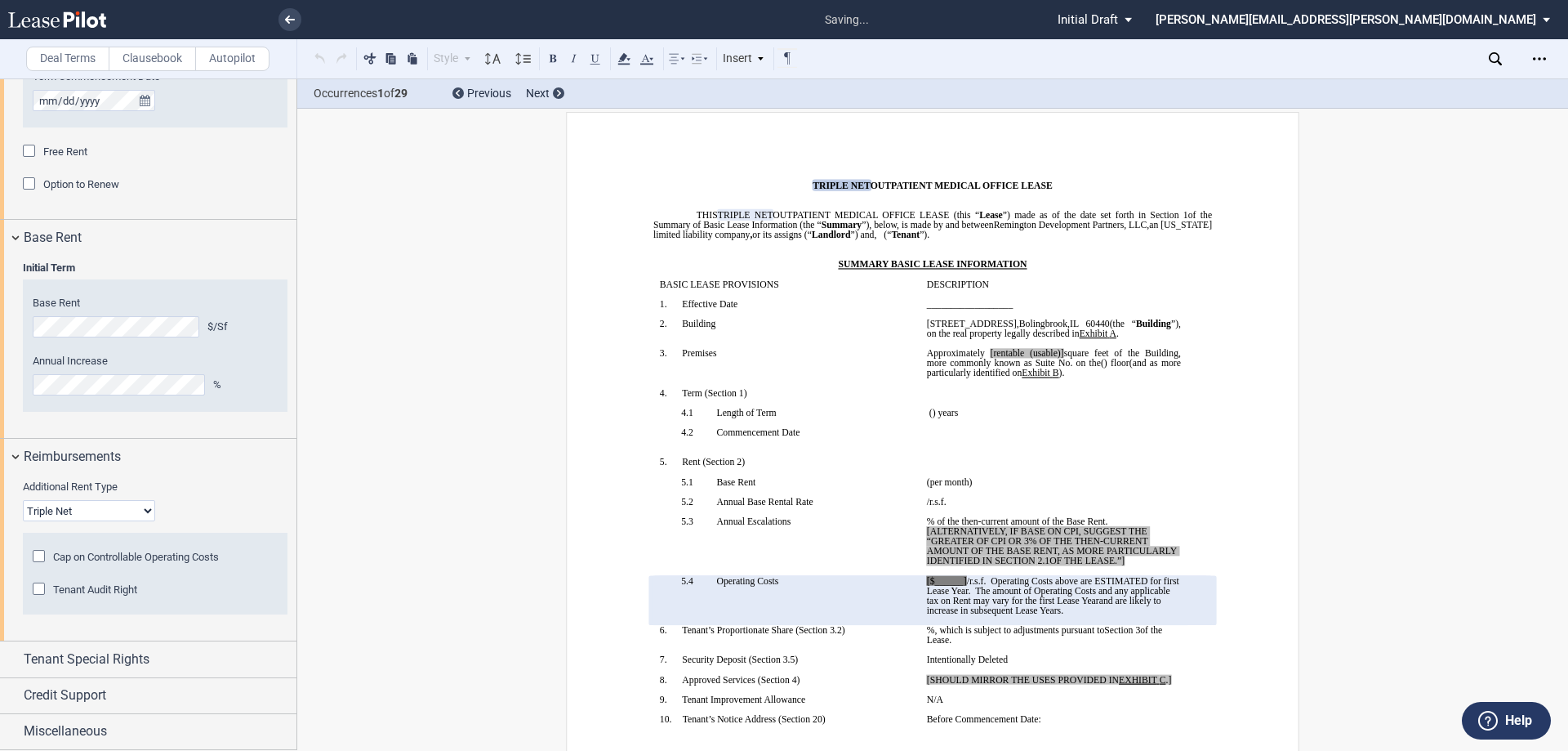
scroll to position [1613, 0]
click at [98, 654] on span "Tenant Special Rights" at bounding box center [87, 659] width 126 height 20
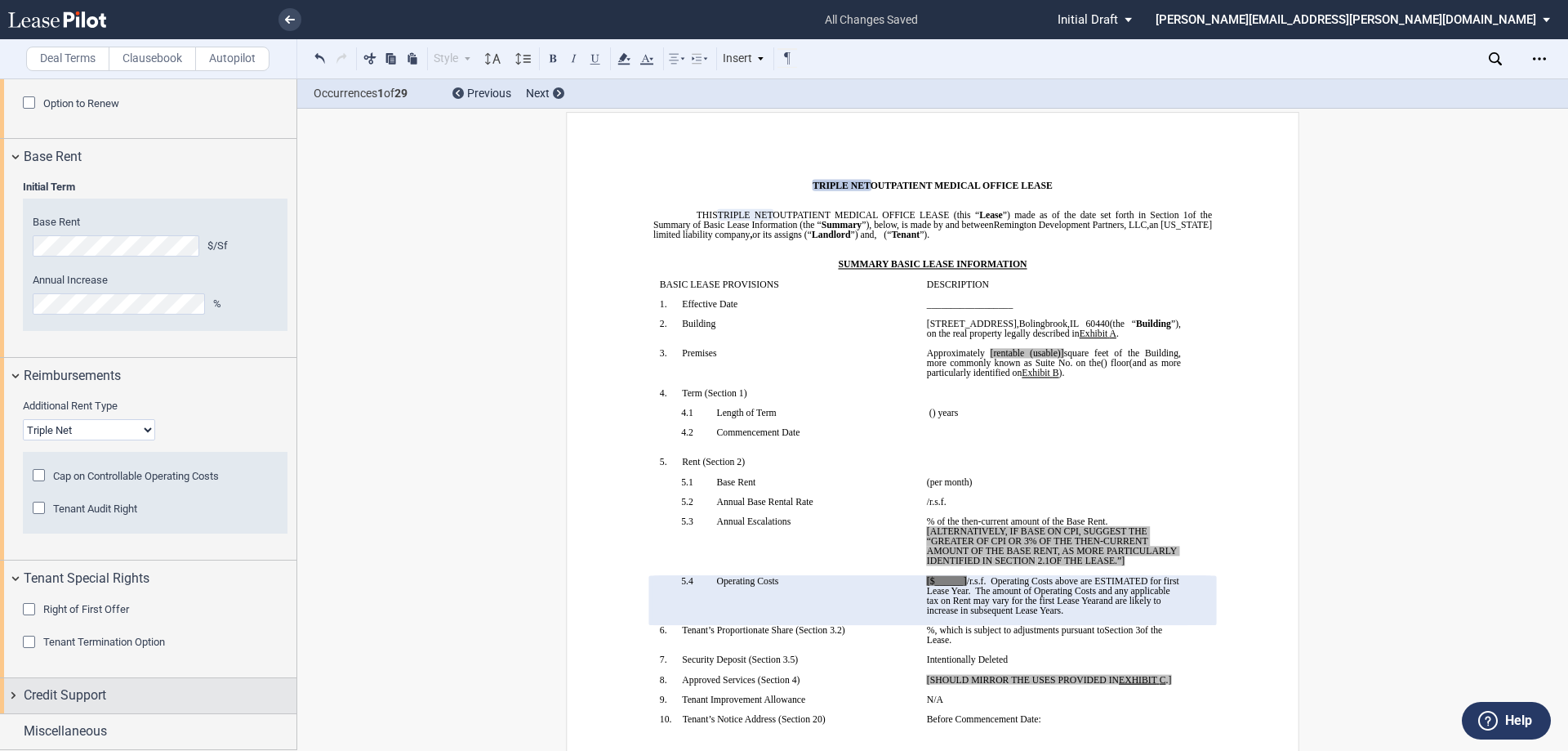
click at [105, 702] on span "Credit Support" at bounding box center [65, 695] width 83 height 20
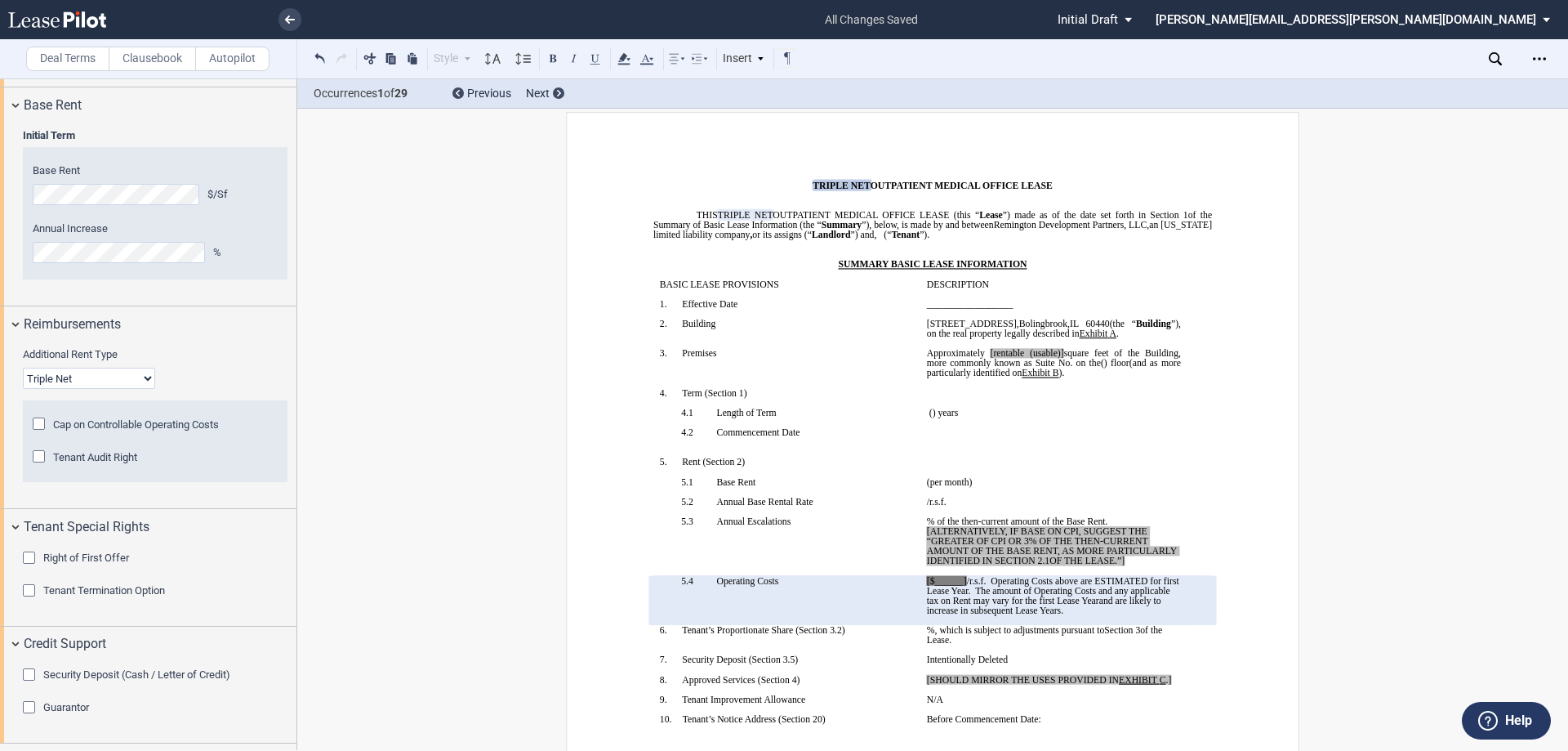
scroll to position [1775, 0]
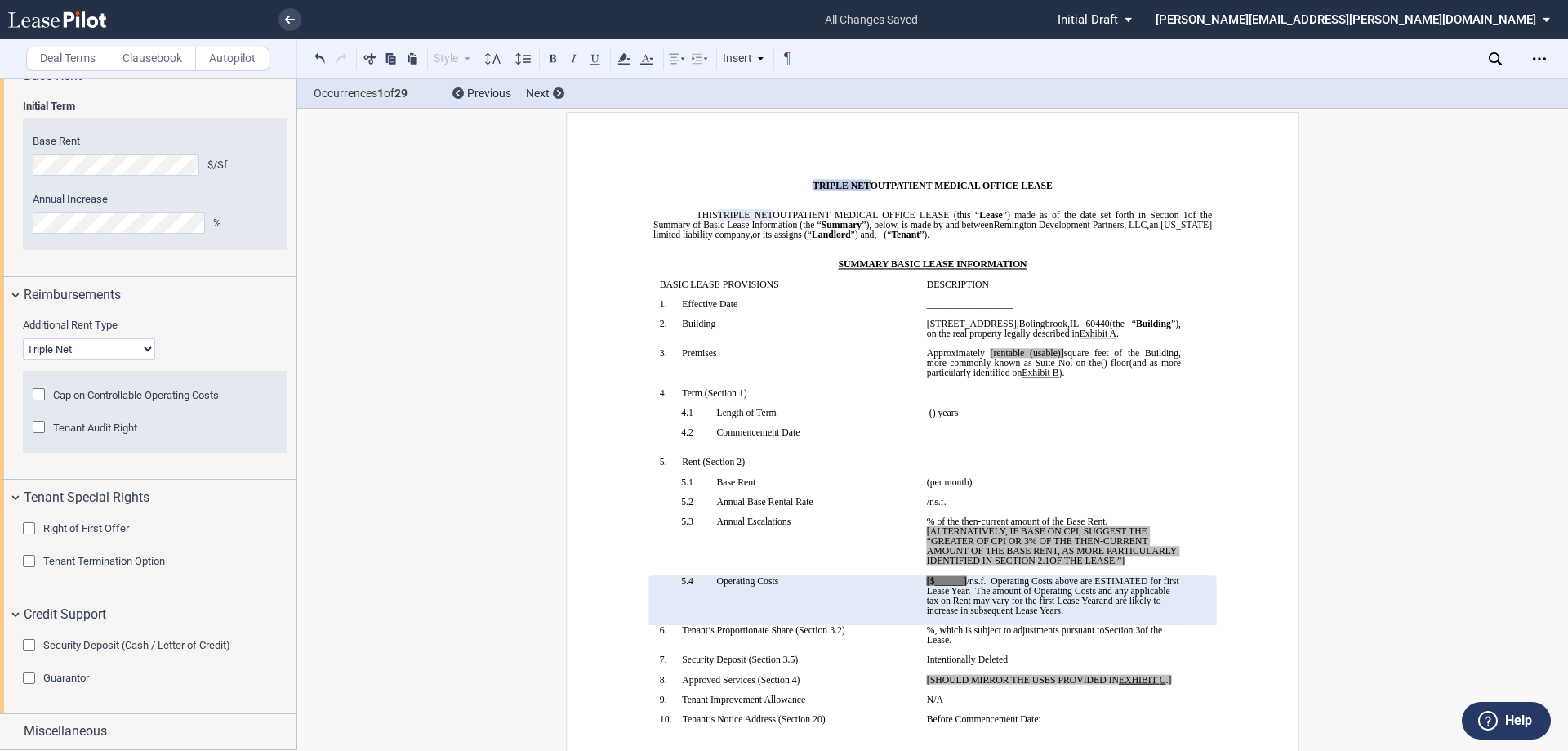
click at [35, 647] on div "Security Deposit (Cash / Letter of Credit)" at bounding box center [30, 646] width 16 height 16
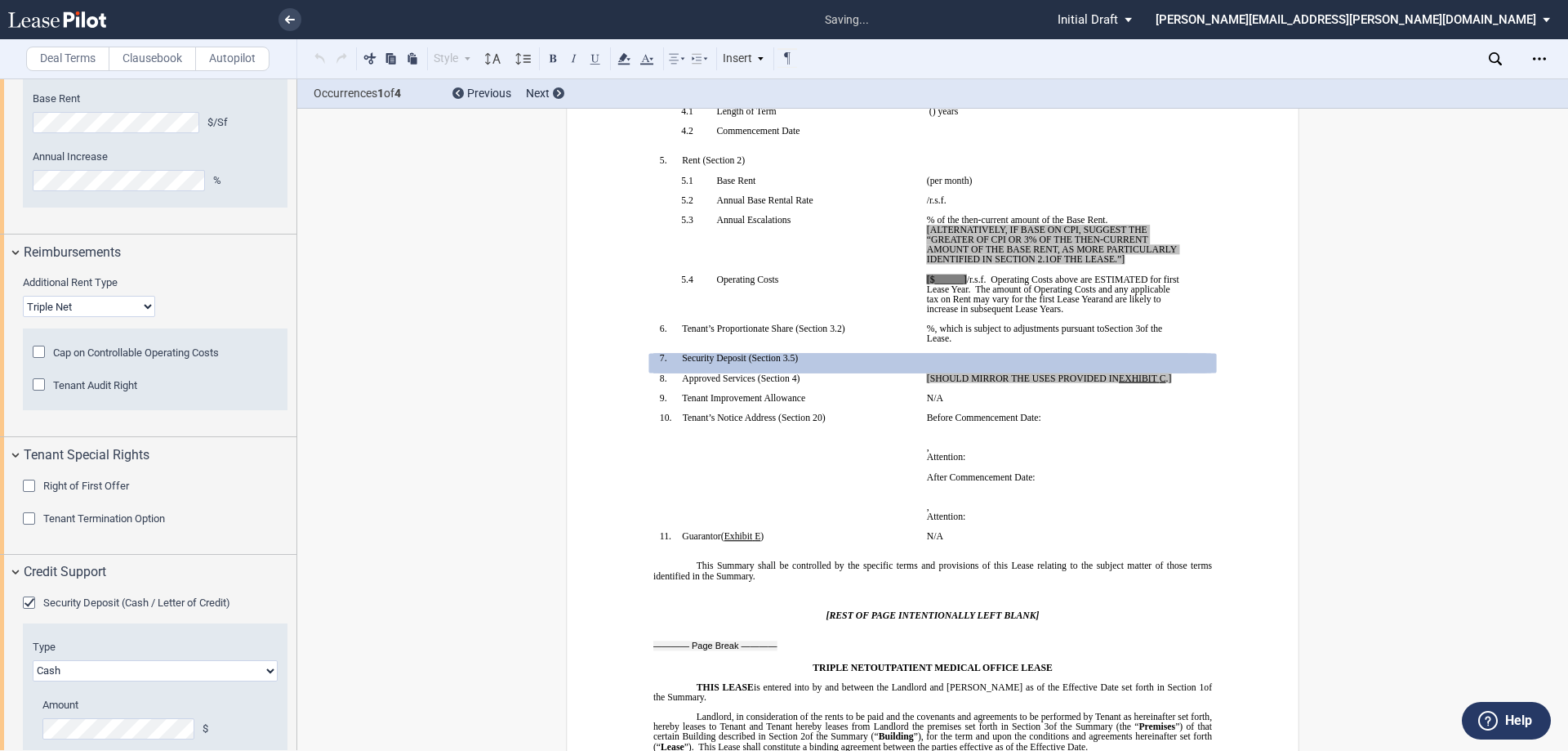
scroll to position [1919, 0]
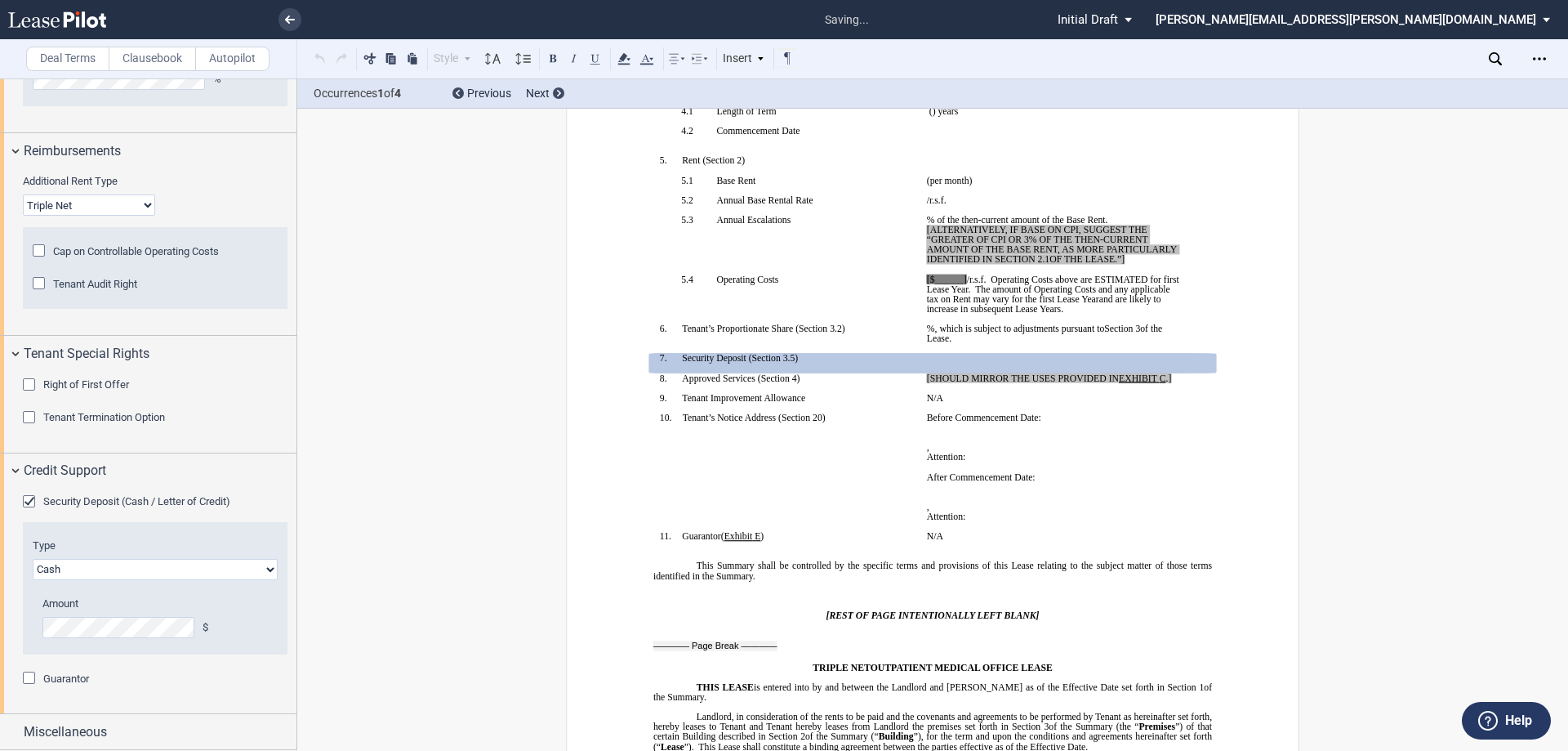
click at [76, 574] on select "Letter of Credit (L/C) Cash Cash and Letter of Credit" at bounding box center [154, 569] width 245 height 21
click at [236, 464] on div "Credit Support" at bounding box center [160, 470] width 273 height 20
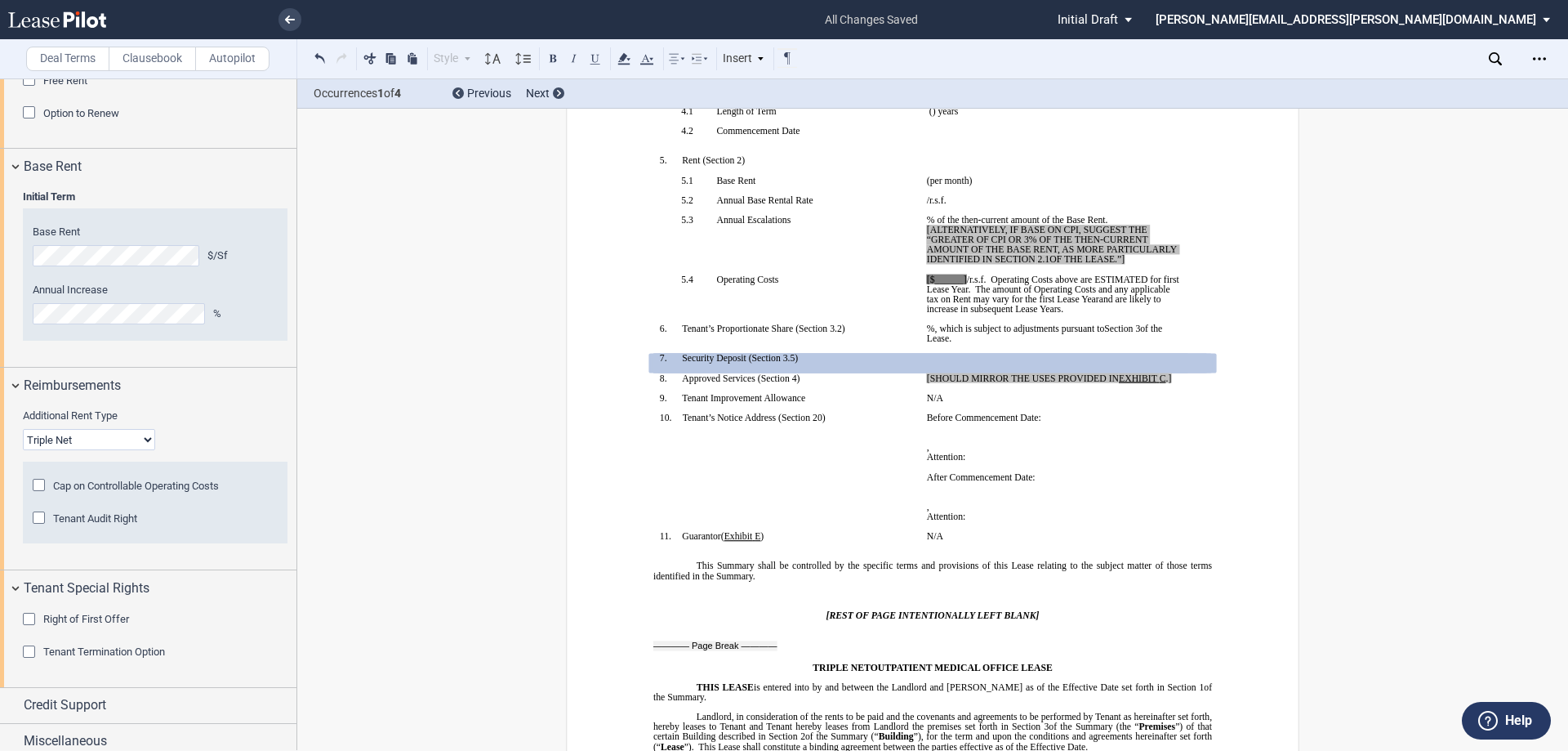
scroll to position [1694, 0]
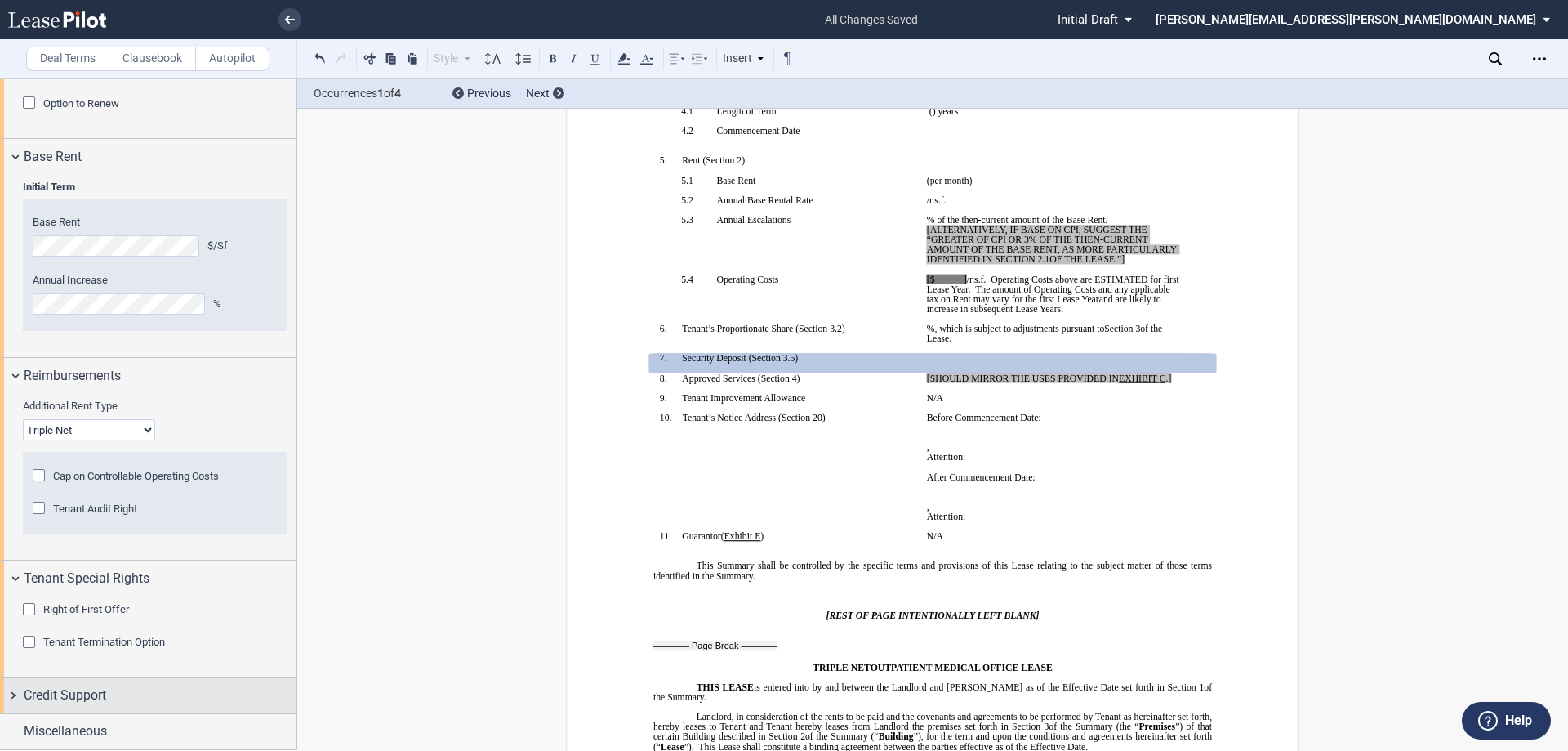
click at [77, 699] on span "Credit Support" at bounding box center [65, 695] width 83 height 20
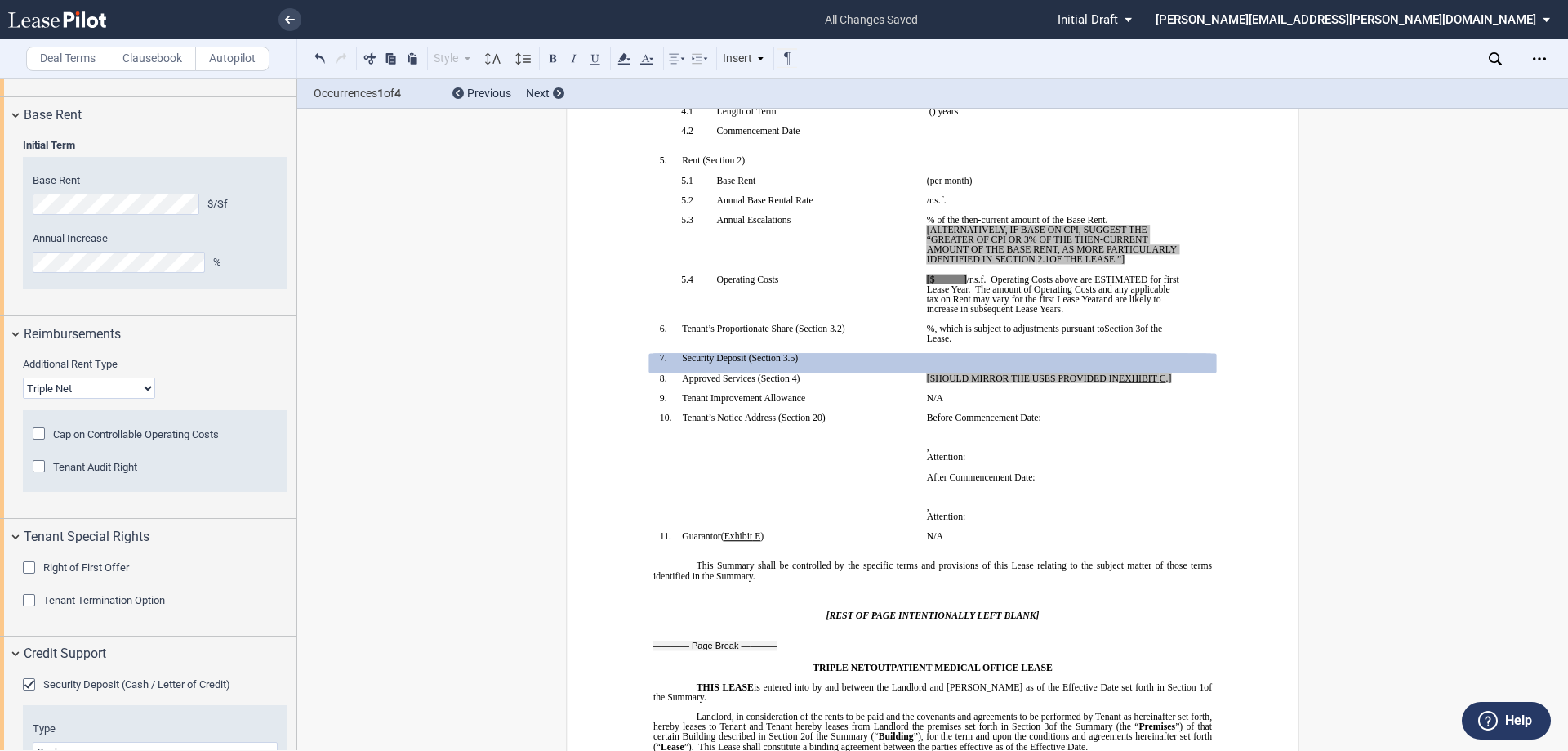
scroll to position [1919, 0]
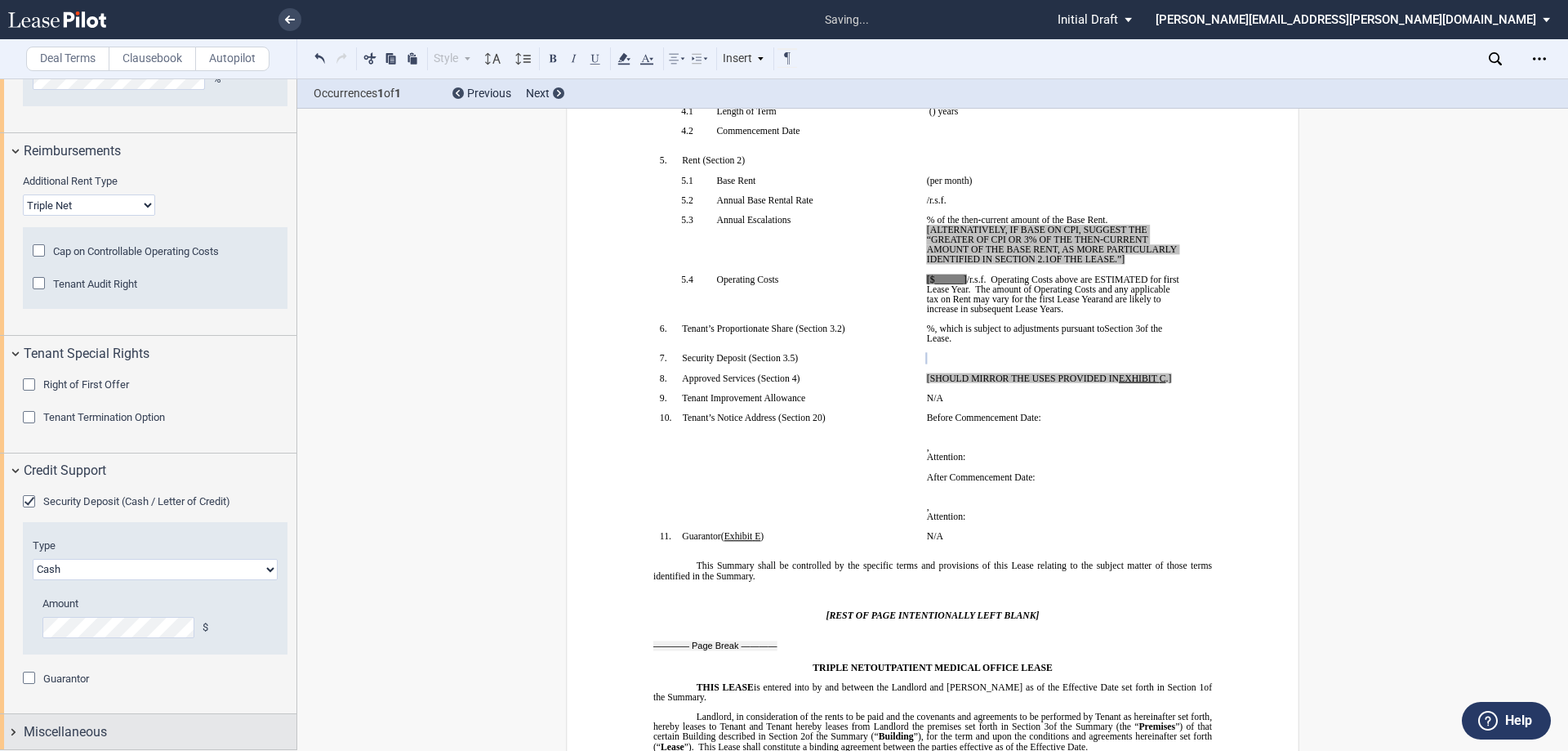
click at [72, 723] on span "Miscellaneous" at bounding box center [66, 732] width 84 height 20
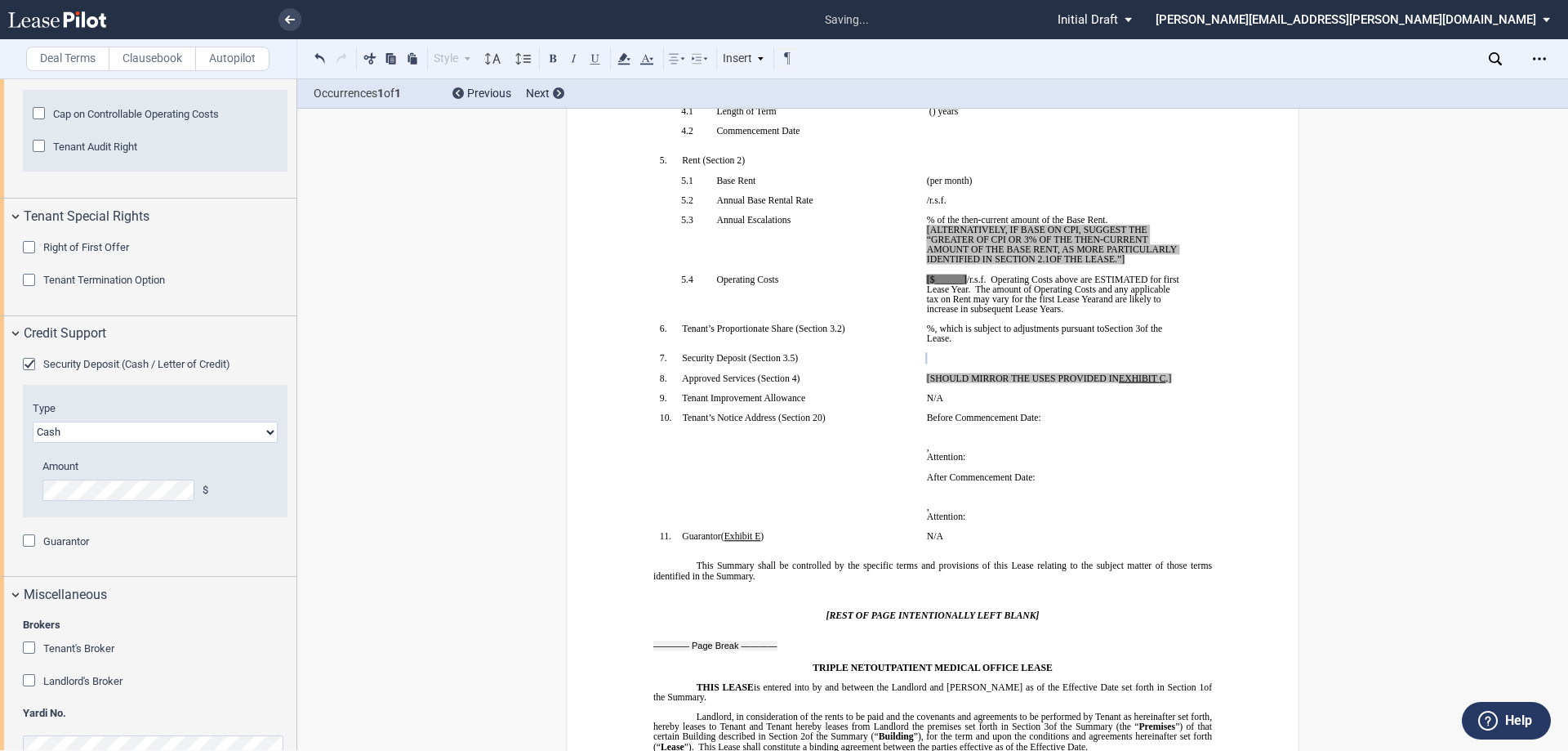
scroll to position [2084, 0]
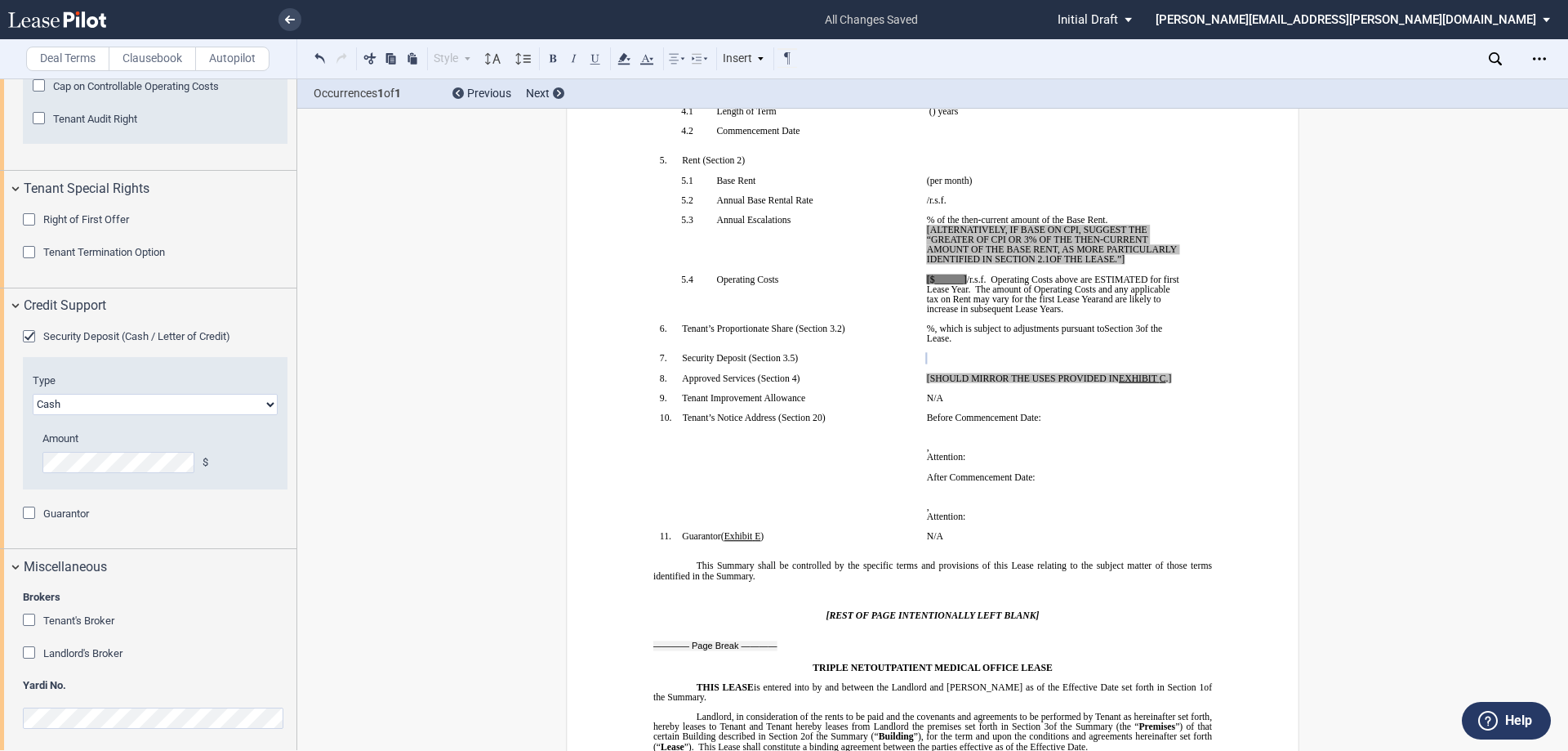
click at [80, 659] on span "Landlord's Broker" at bounding box center [82, 653] width 79 height 12
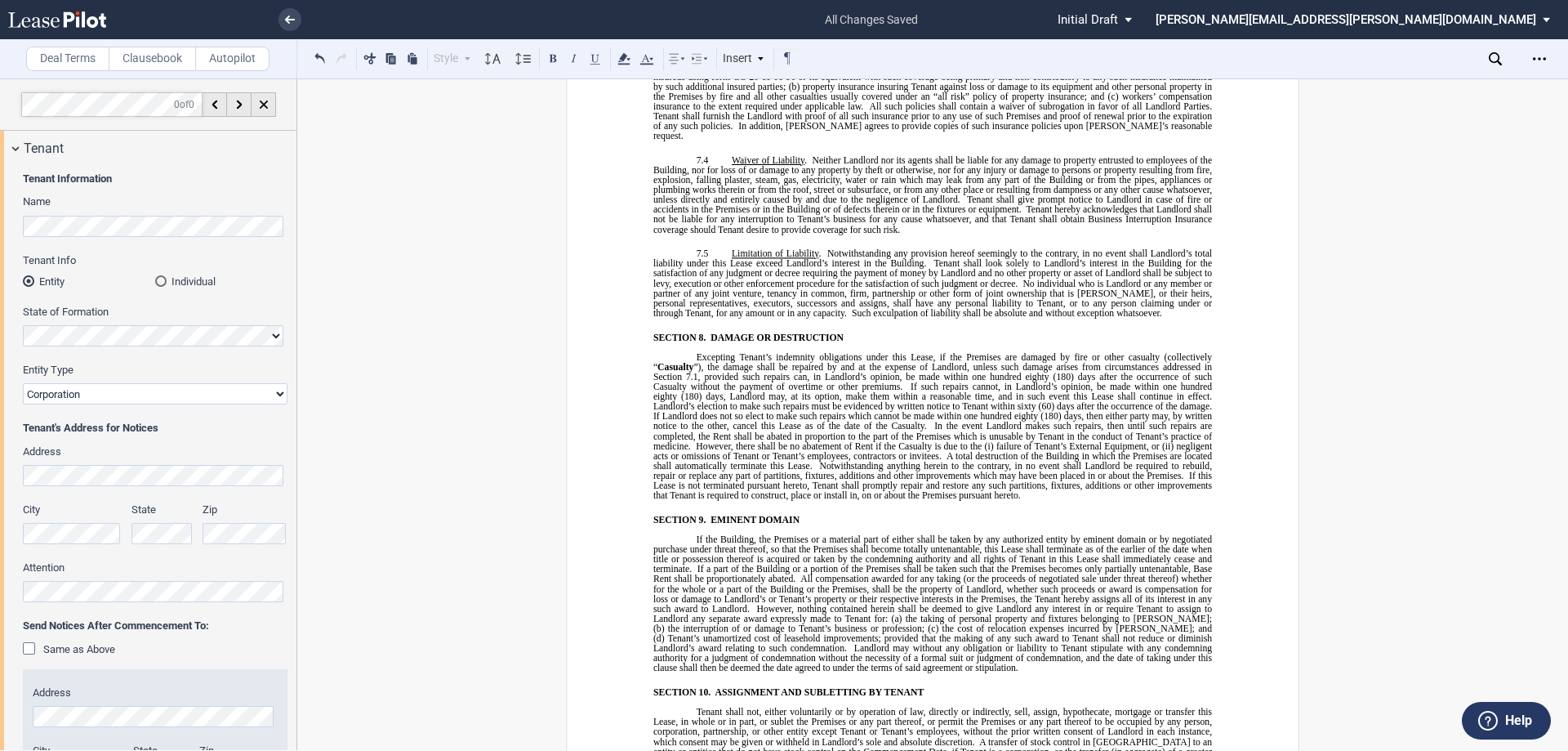
scroll to position [0, 0]
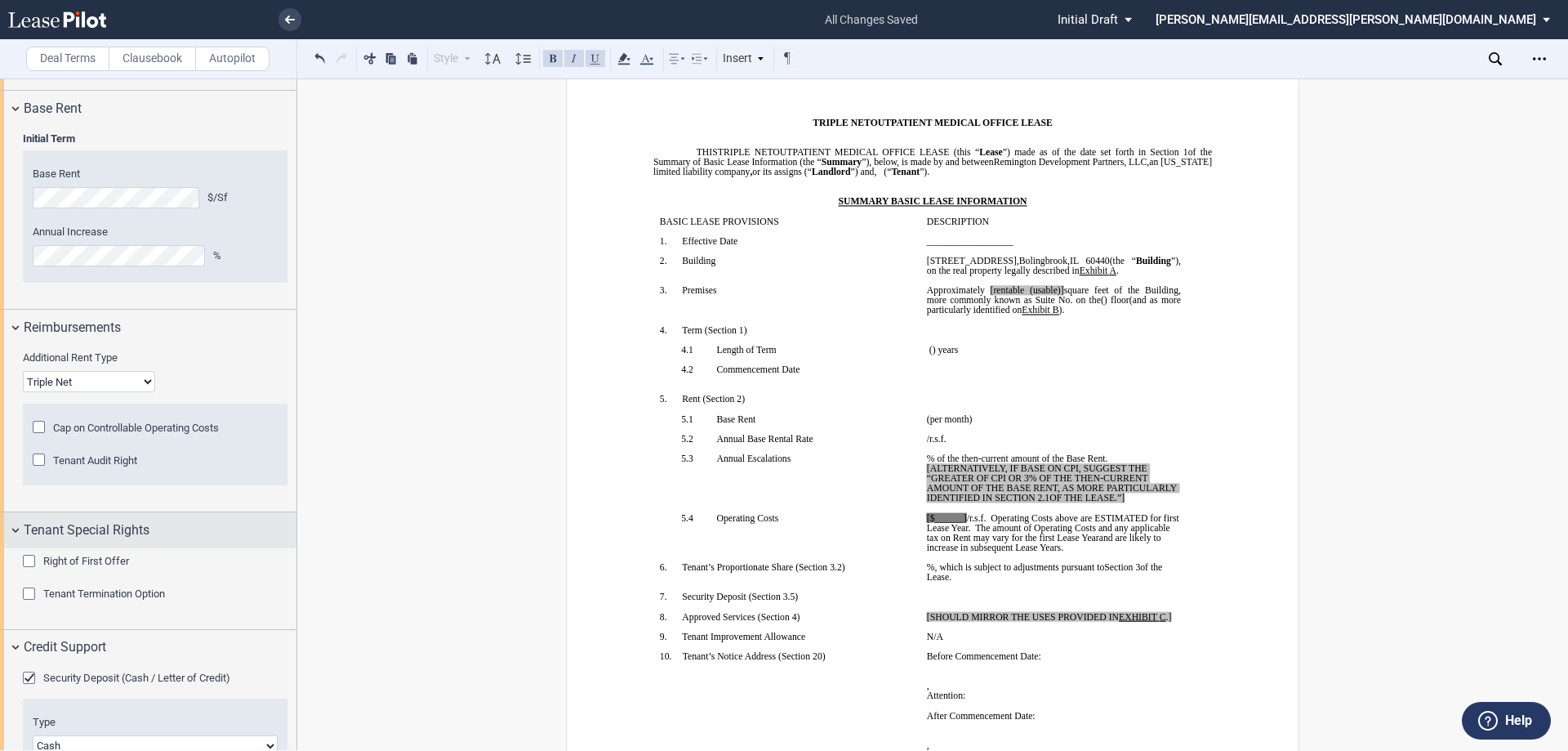
scroll to position [1686, 0]
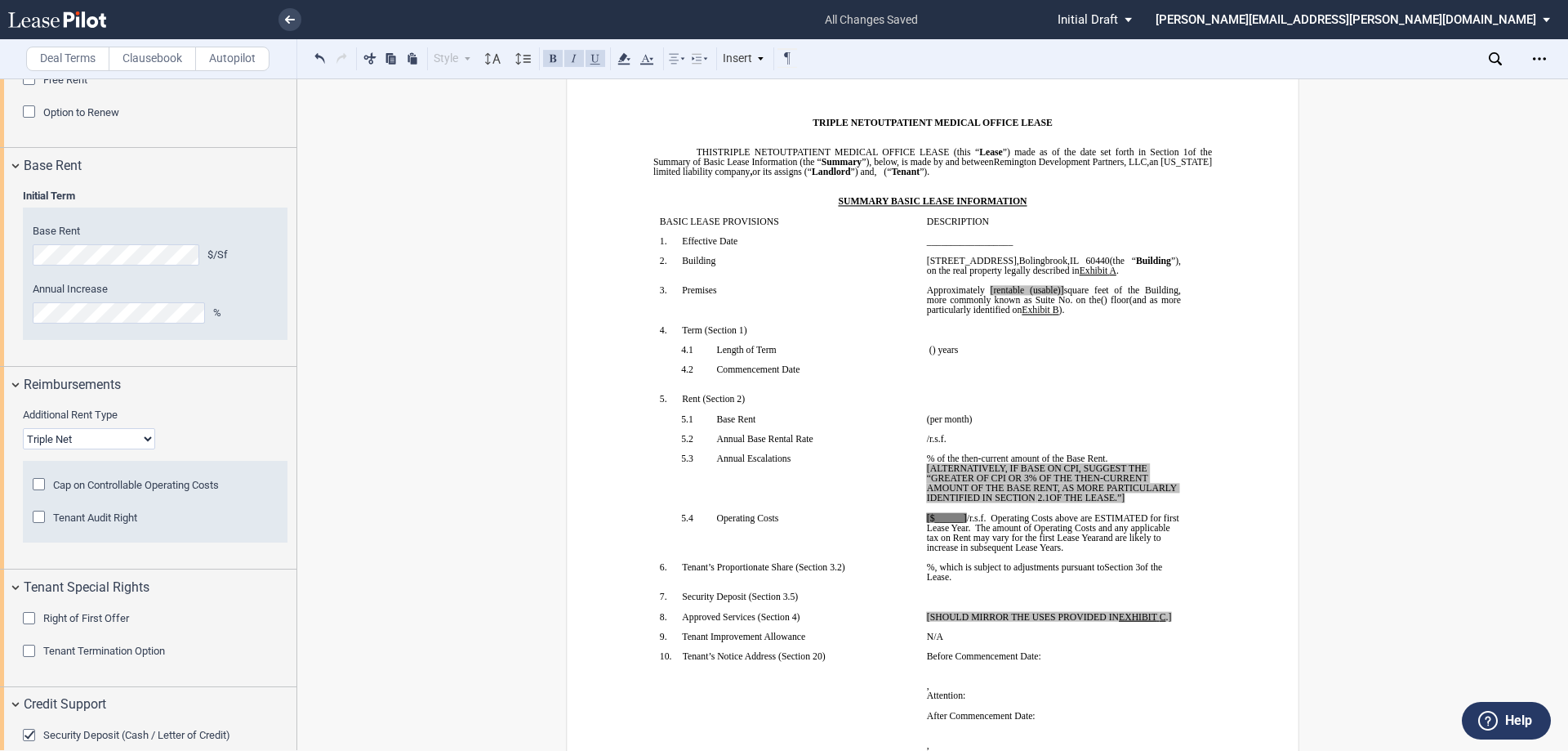
click at [171, 479] on span "Cap on Controllable Operating Costs" at bounding box center [136, 484] width 166 height 12
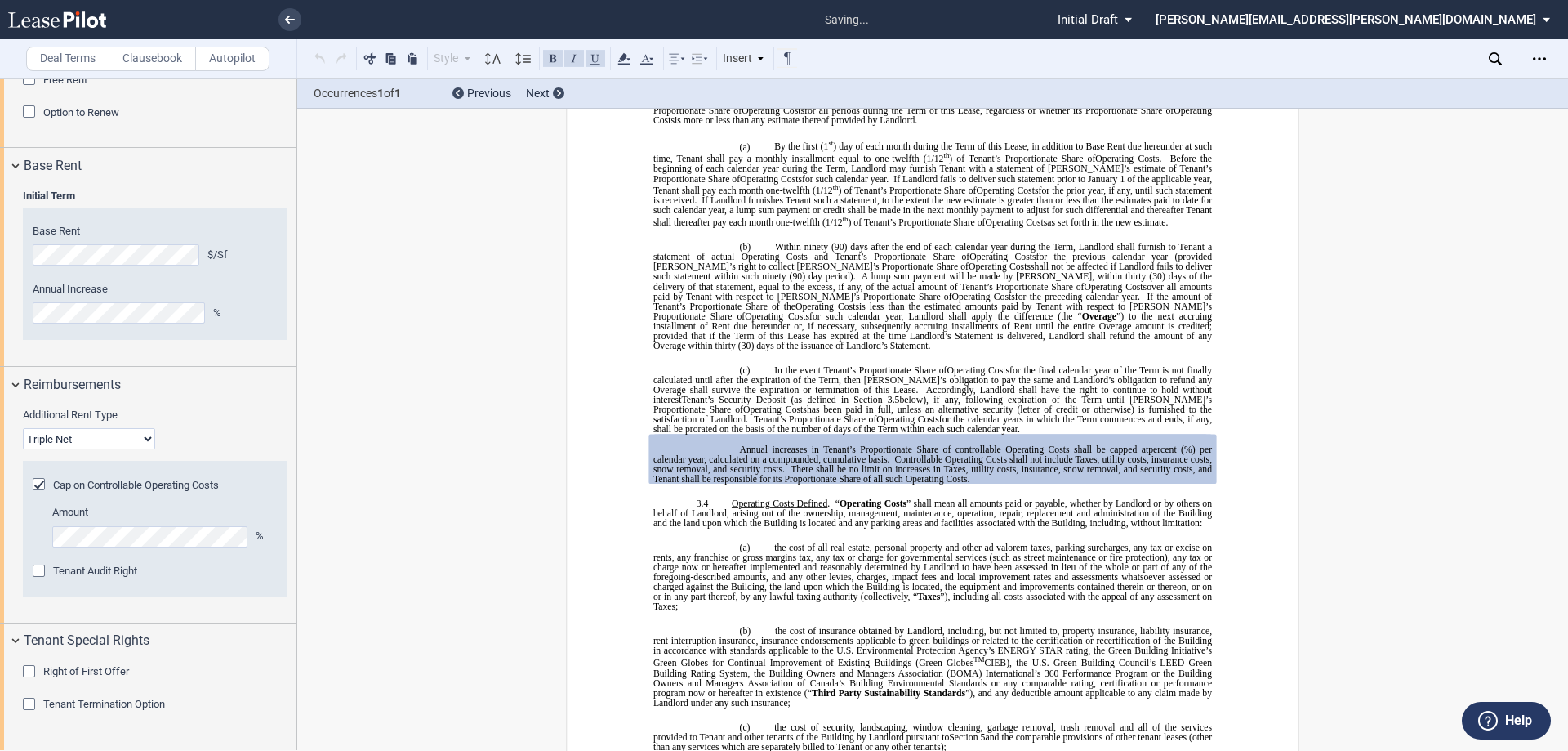
scroll to position [2203, 0]
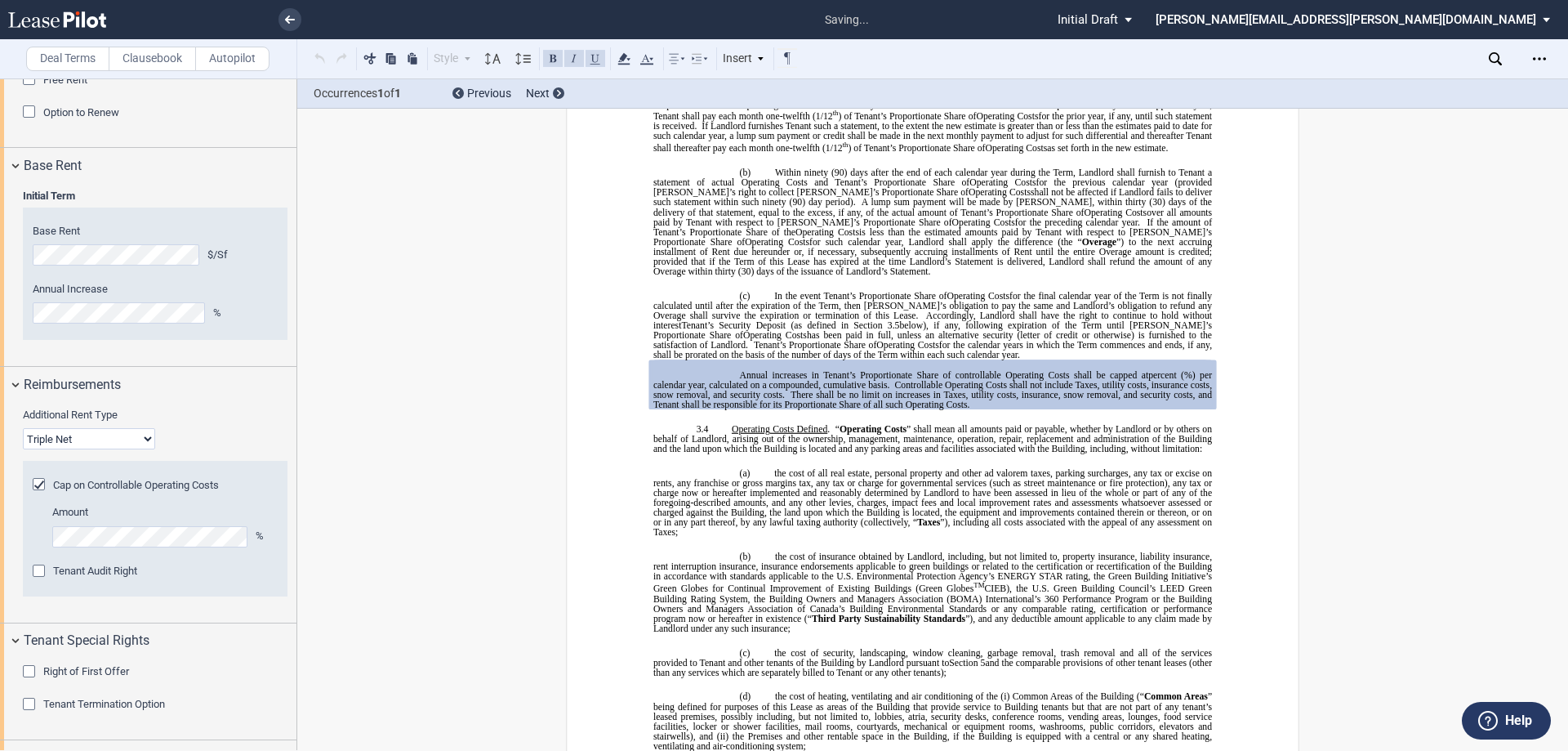
click at [36, 482] on div "Cap on Controllable Operating Costs" at bounding box center [40, 485] width 16 height 16
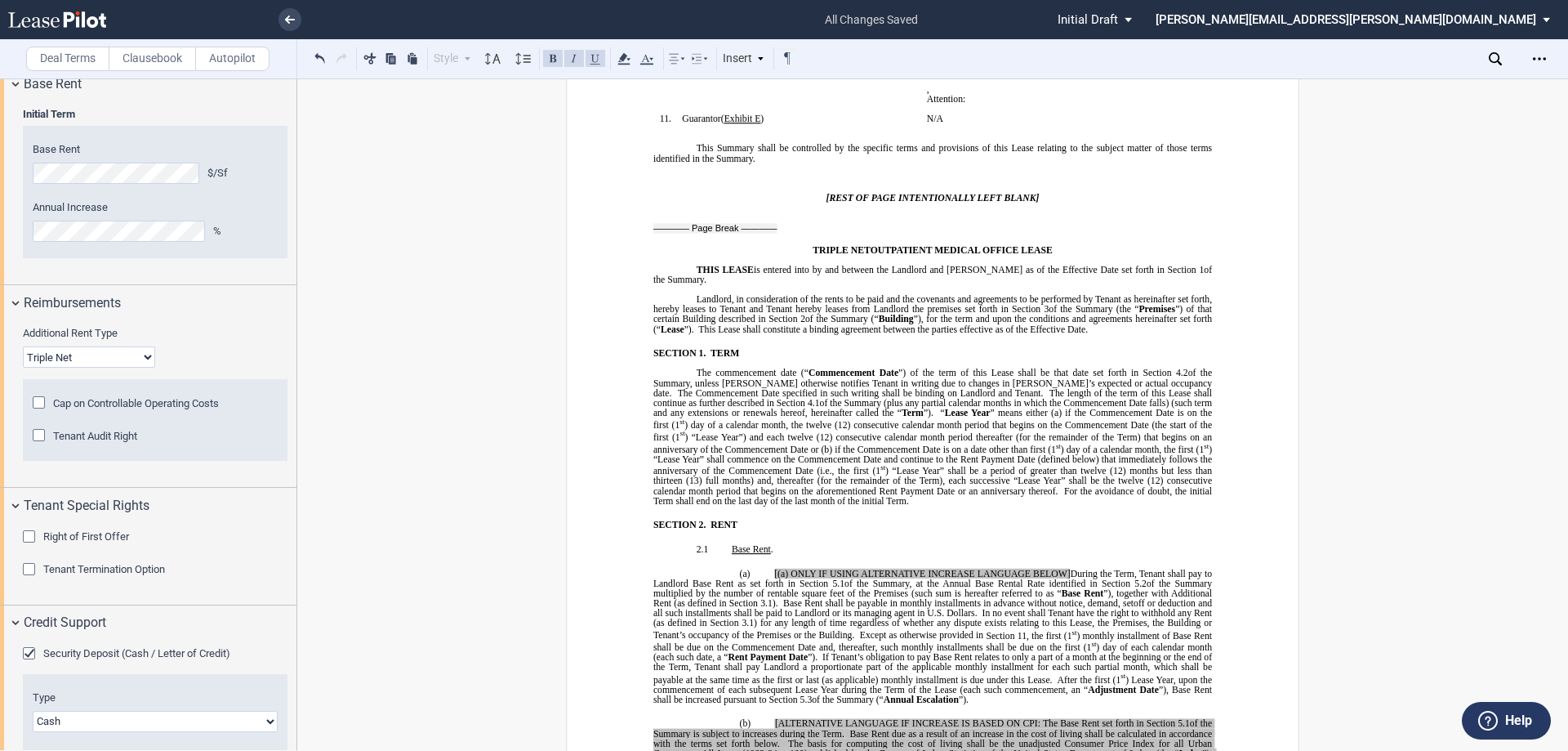
scroll to position [0, 0]
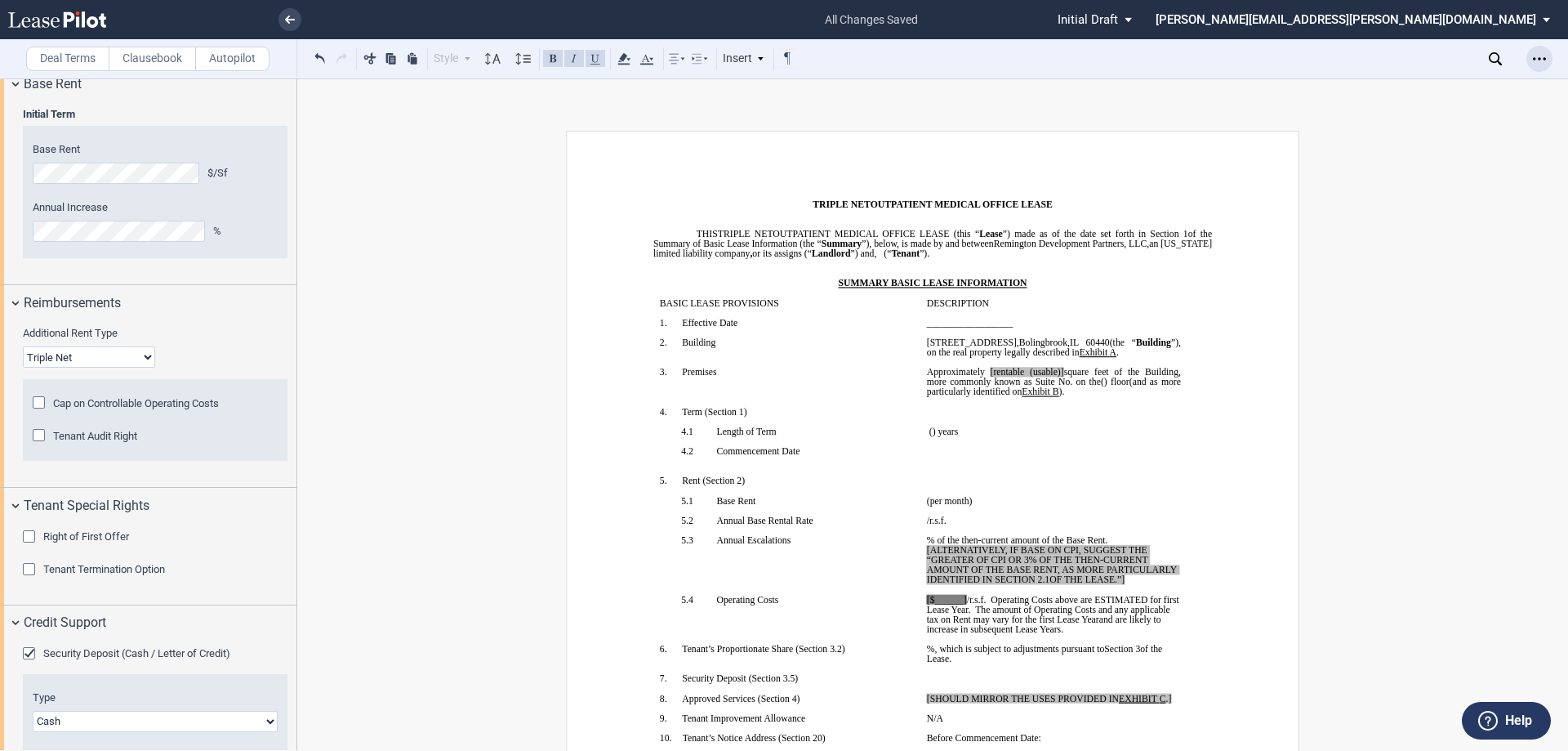
click at [1544, 59] on use "Open Lease options menu" at bounding box center [1539, 58] width 13 height 3
click at [1437, 84] on div "Download" at bounding box center [1444, 88] width 199 height 14
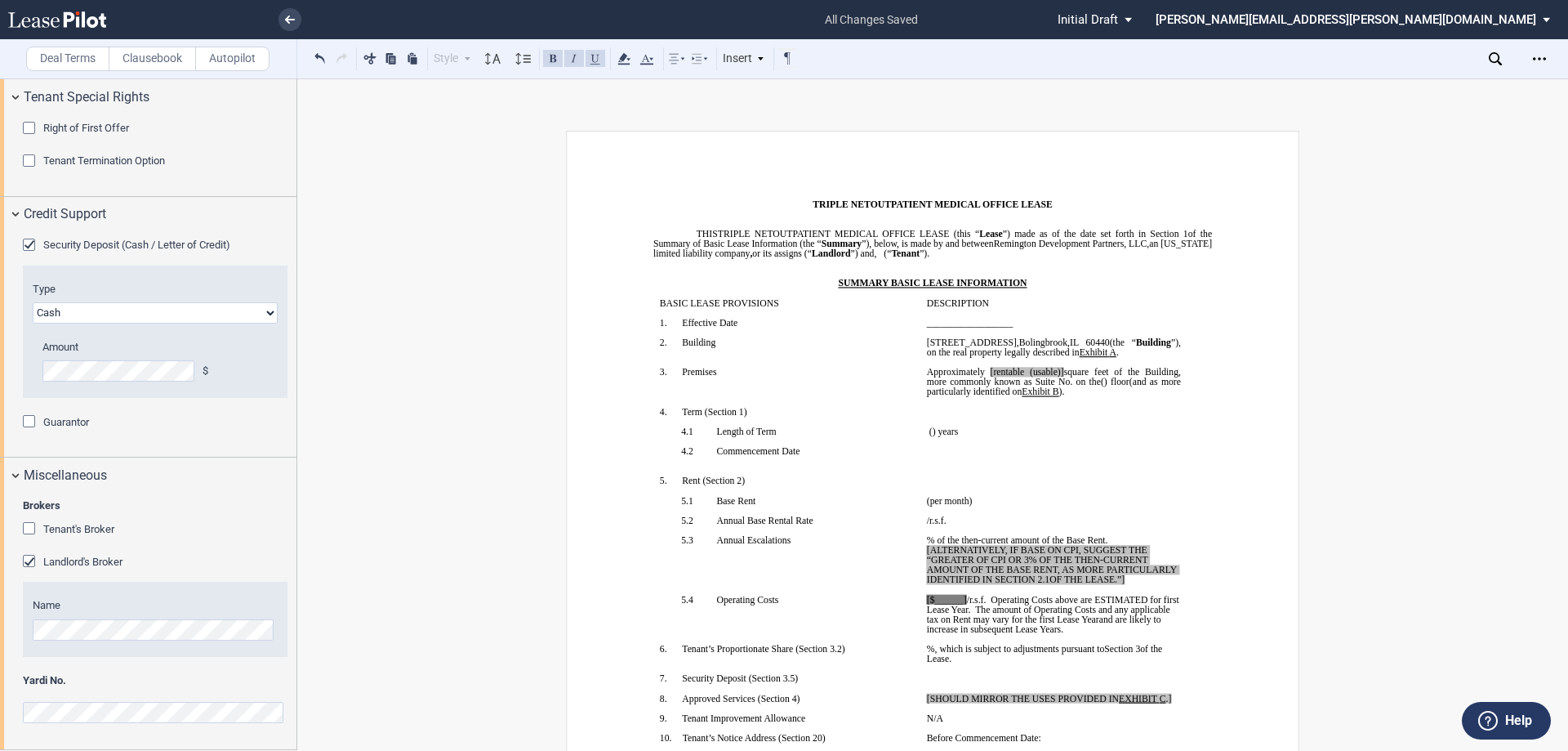
scroll to position [2176, 0]
